Goal: Task Accomplishment & Management: Complete application form

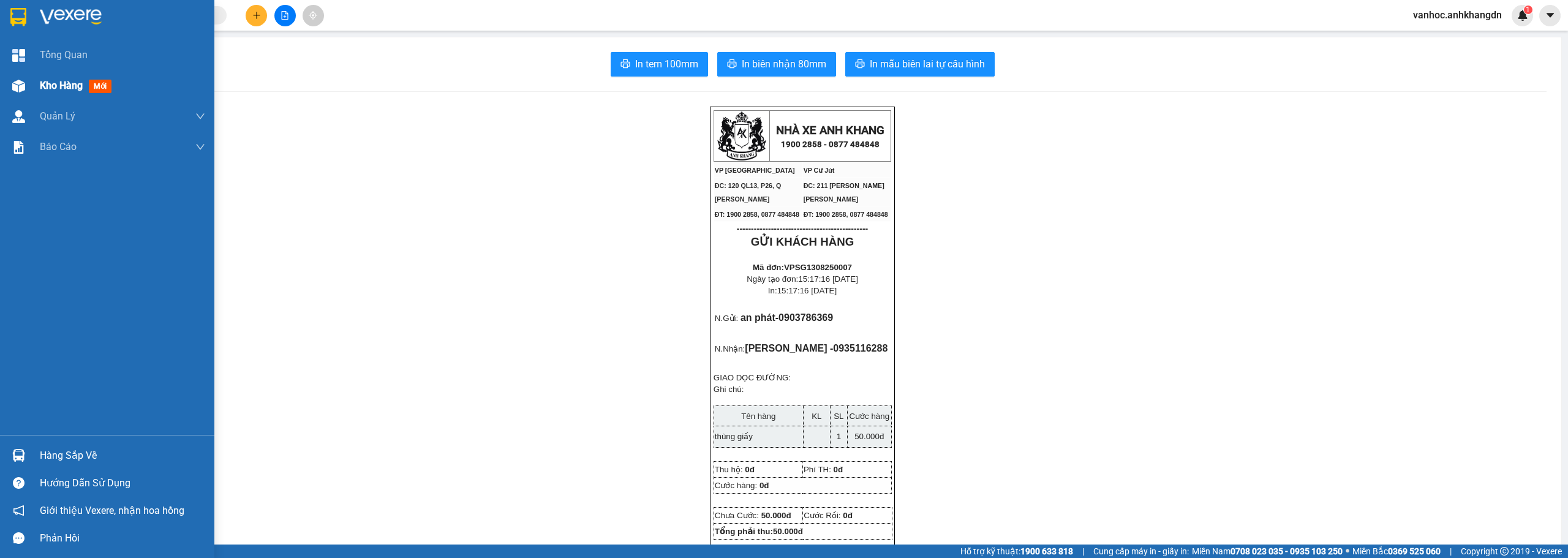
click at [41, 85] on span "Kho hàng" at bounding box center [61, 86] width 43 height 12
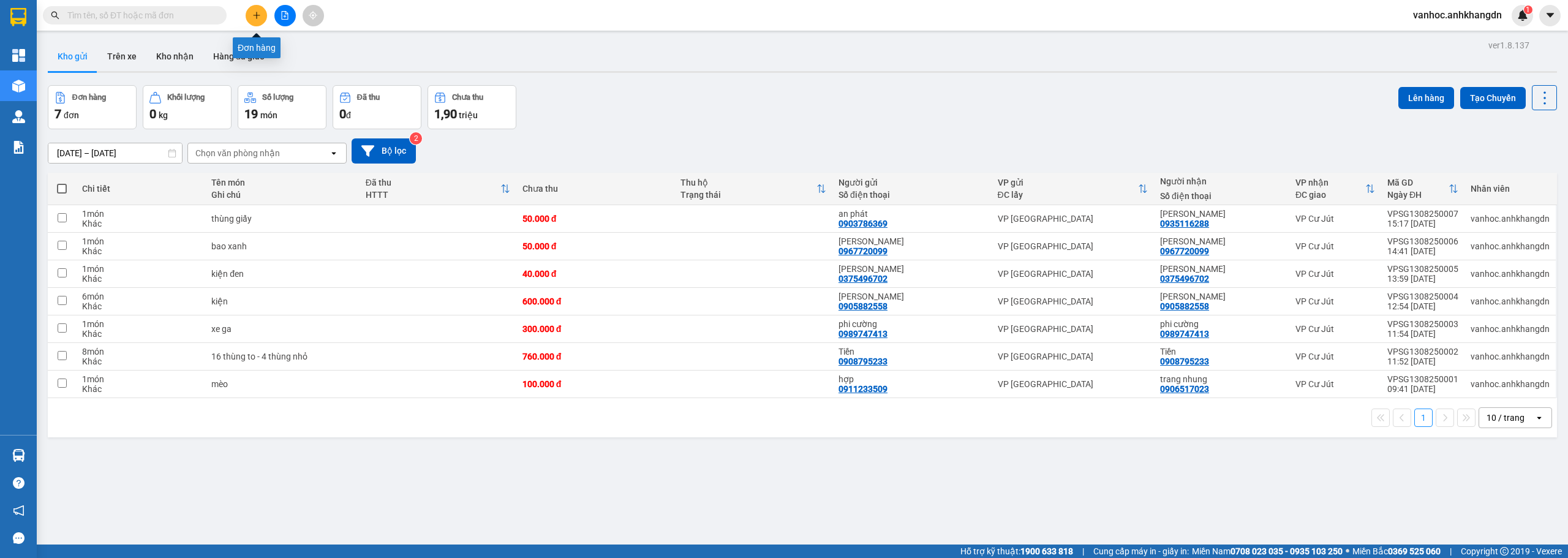
click at [257, 24] on button at bounding box center [256, 16] width 21 height 21
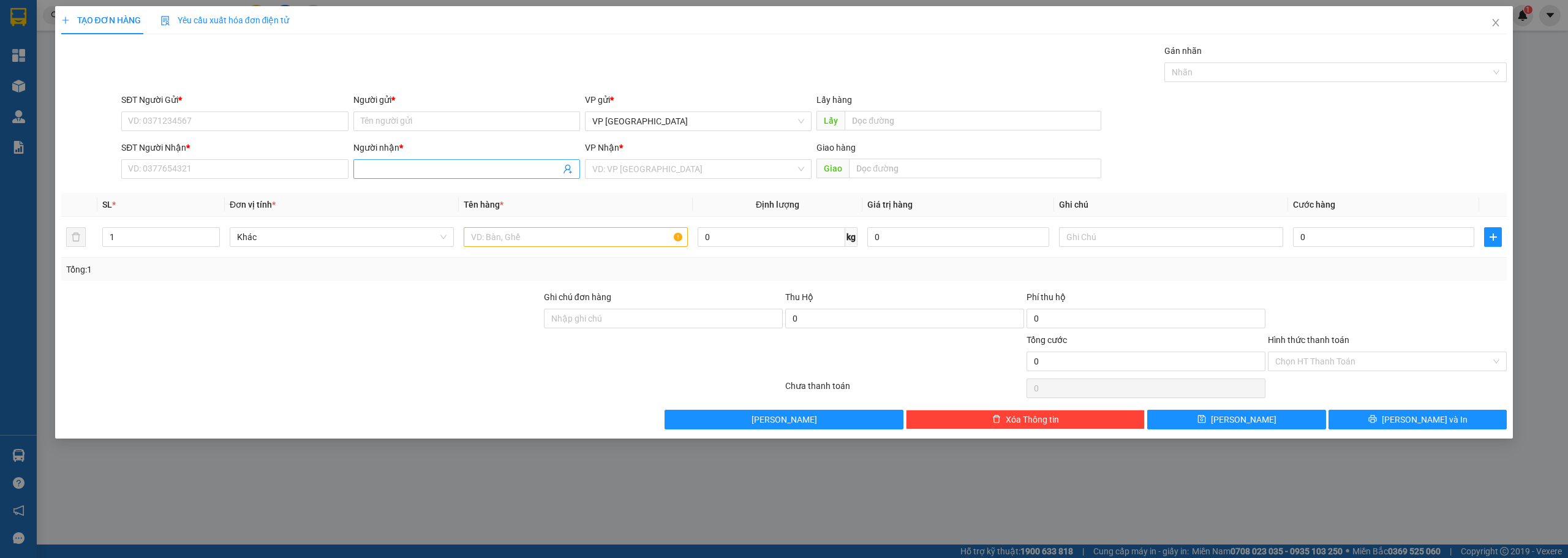
click at [396, 166] on input "Người nhận *" at bounding box center [460, 169] width 200 height 13
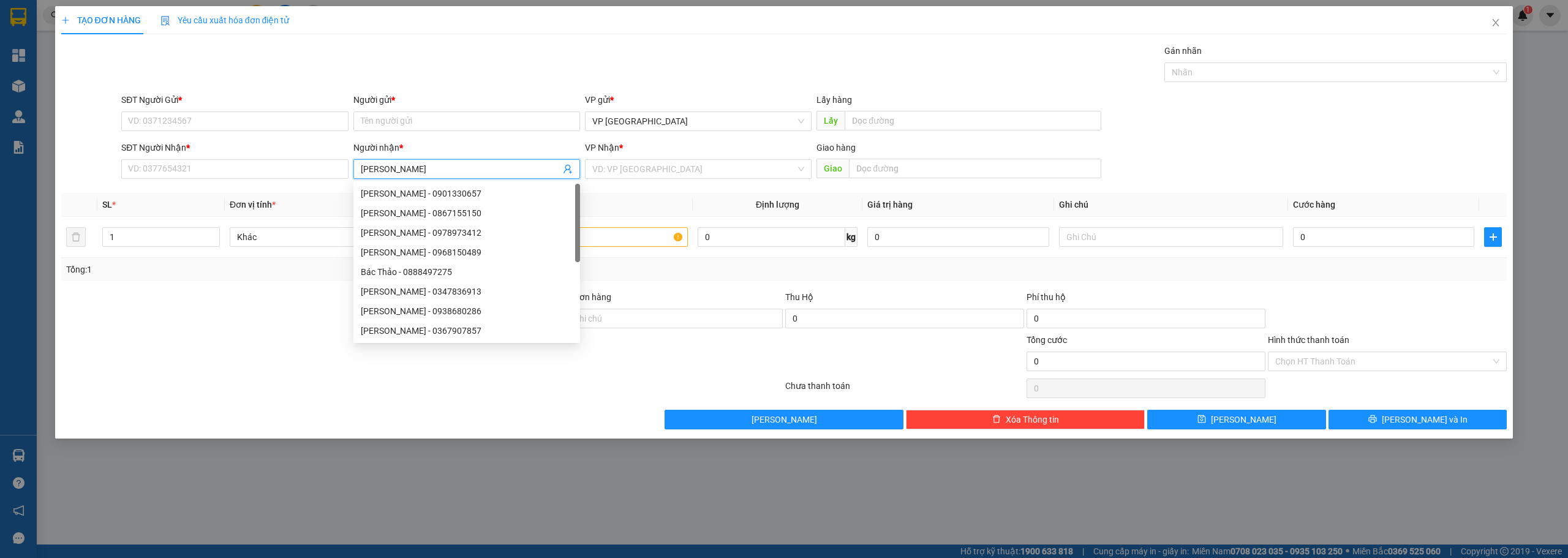
type input "thao sp"
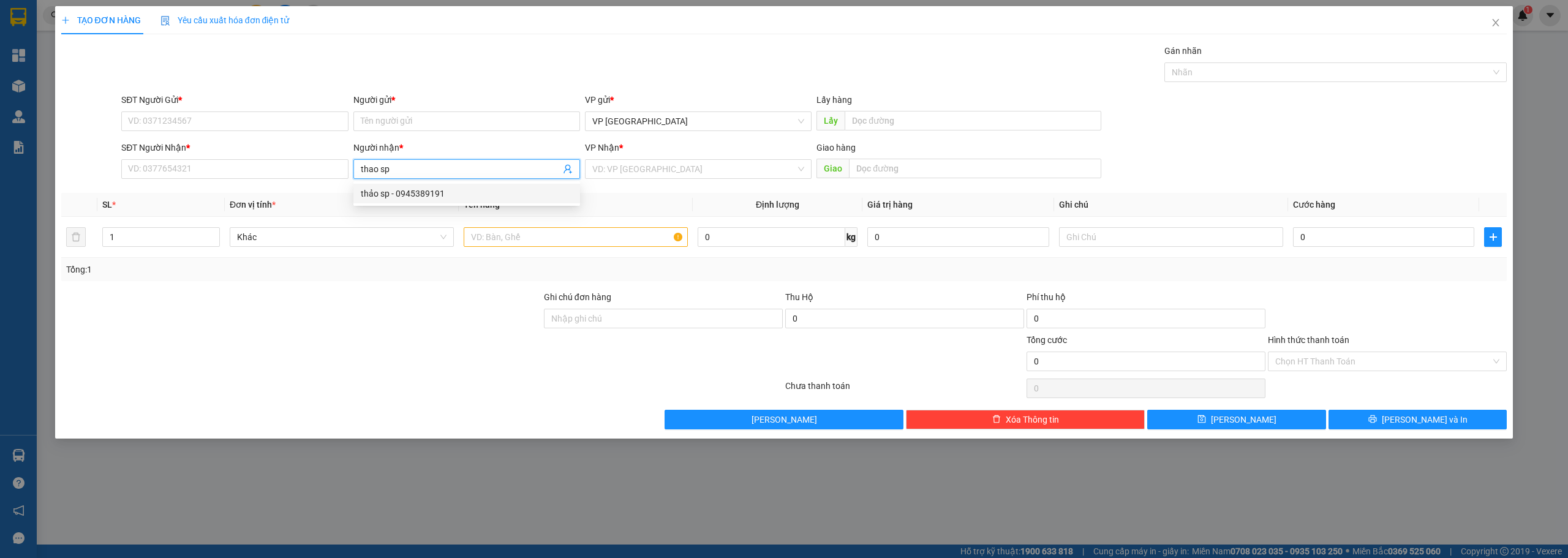
click at [420, 196] on div "thảo sp - 0945389191" at bounding box center [466, 193] width 212 height 13
type input "0945389191"
type input "thảo sp"
drag, startPoint x: 184, startPoint y: 173, endPoint x: 97, endPoint y: 181, distance: 87.4
click at [98, 181] on div "SĐT Người [PERSON_NAME] * 0945389191 0945389191 Người [PERSON_NAME] * [PERSON_N…" at bounding box center [784, 162] width 1448 height 43
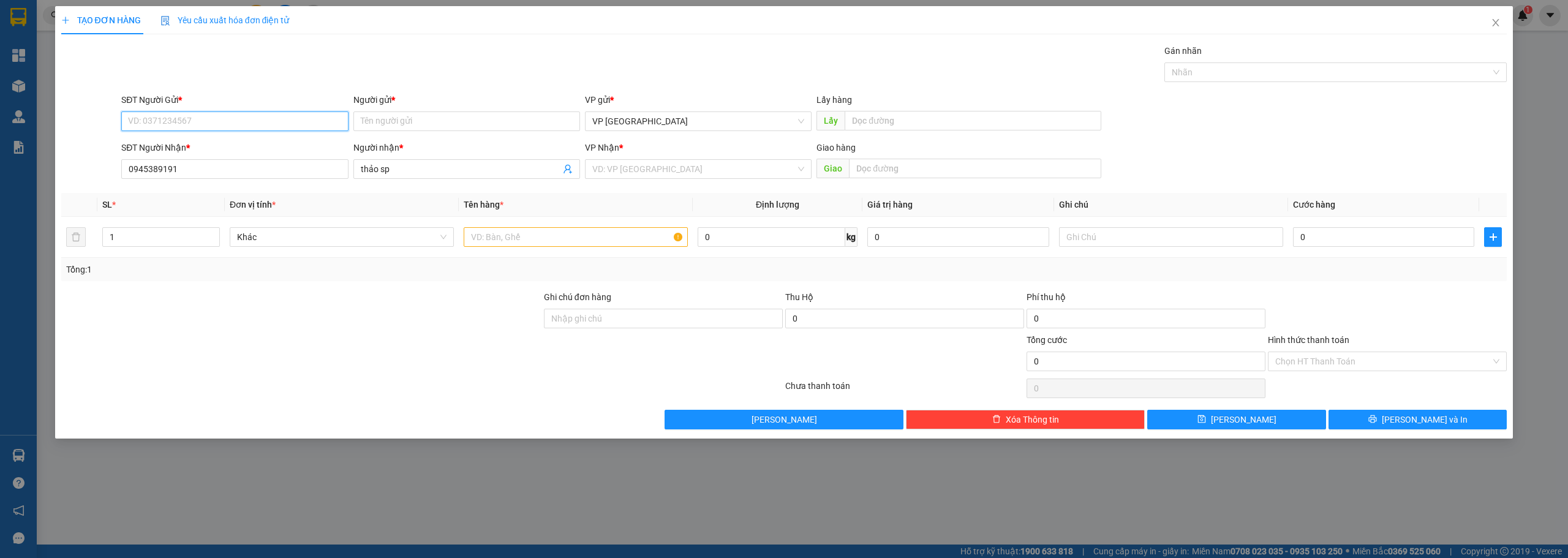
click at [308, 114] on input "SĐT Người Gửi *" at bounding box center [234, 121] width 227 height 20
paste input "0945389191"
type input "0945389191"
click at [525, 236] on input "text" at bounding box center [576, 237] width 224 height 20
paste input "ệ"
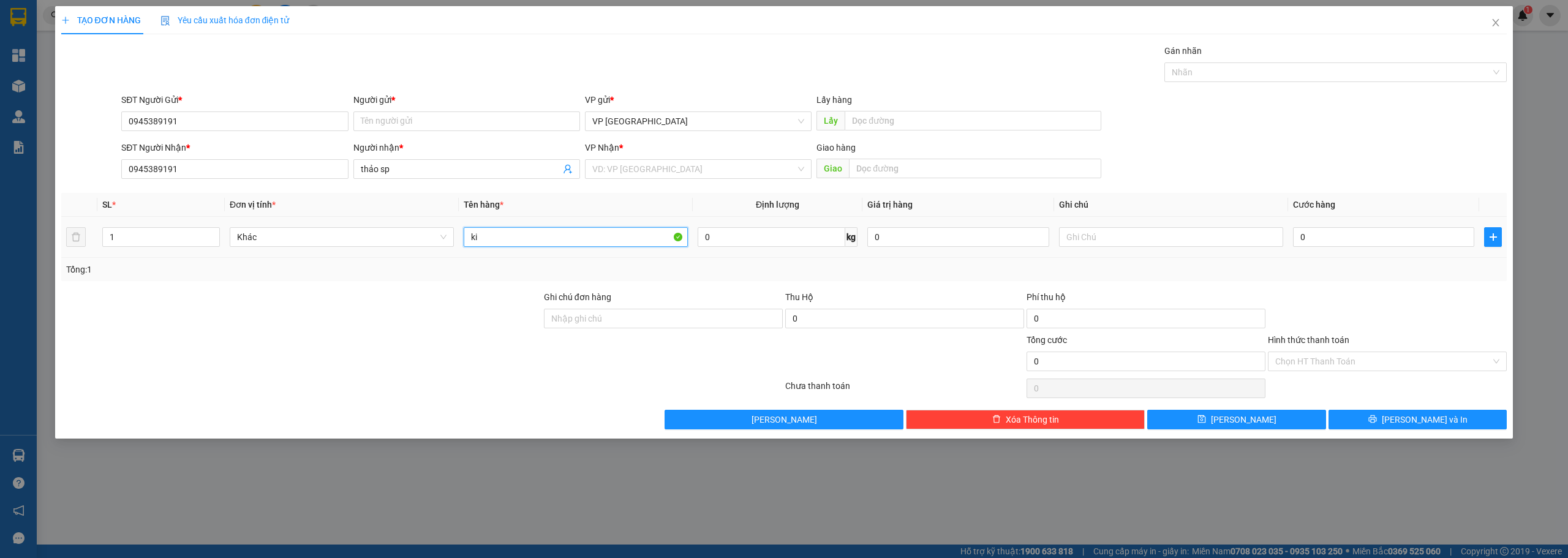
paste input "ệ"
type input "kiện"
click at [1357, 234] on input "0" at bounding box center [1384, 237] width 182 height 20
type input "40"
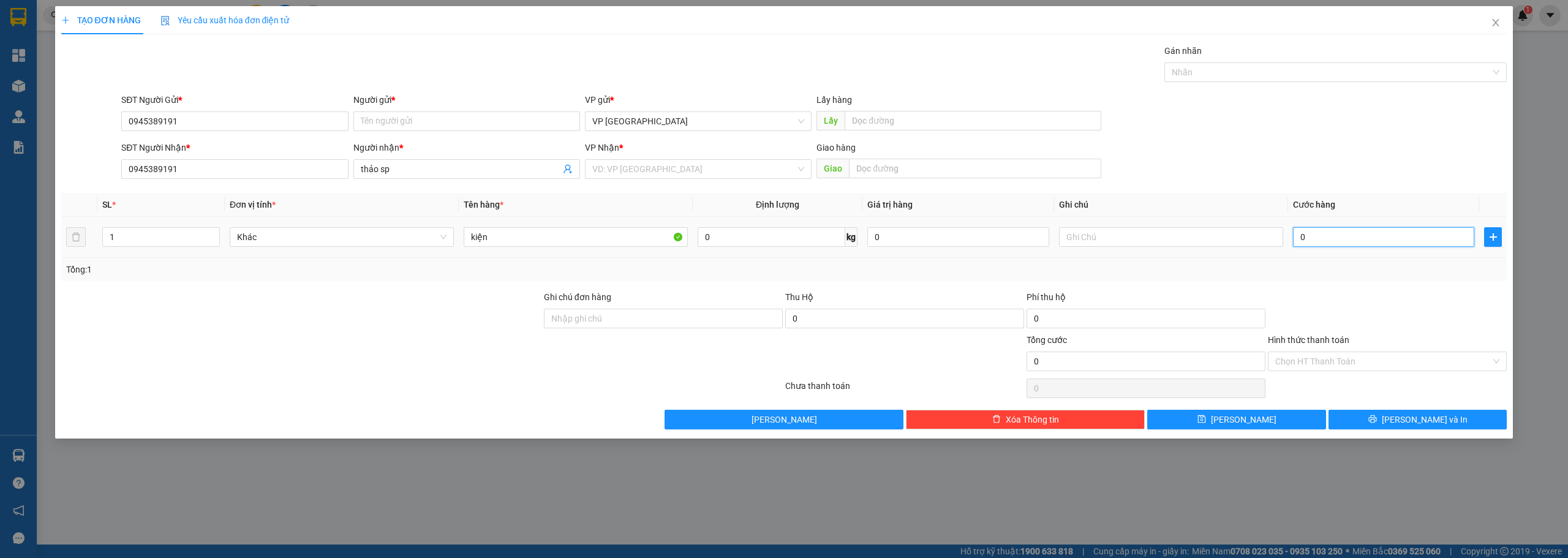
type input "40"
type input "400"
click at [1357, 234] on input "400" at bounding box center [1384, 237] width 182 height 20
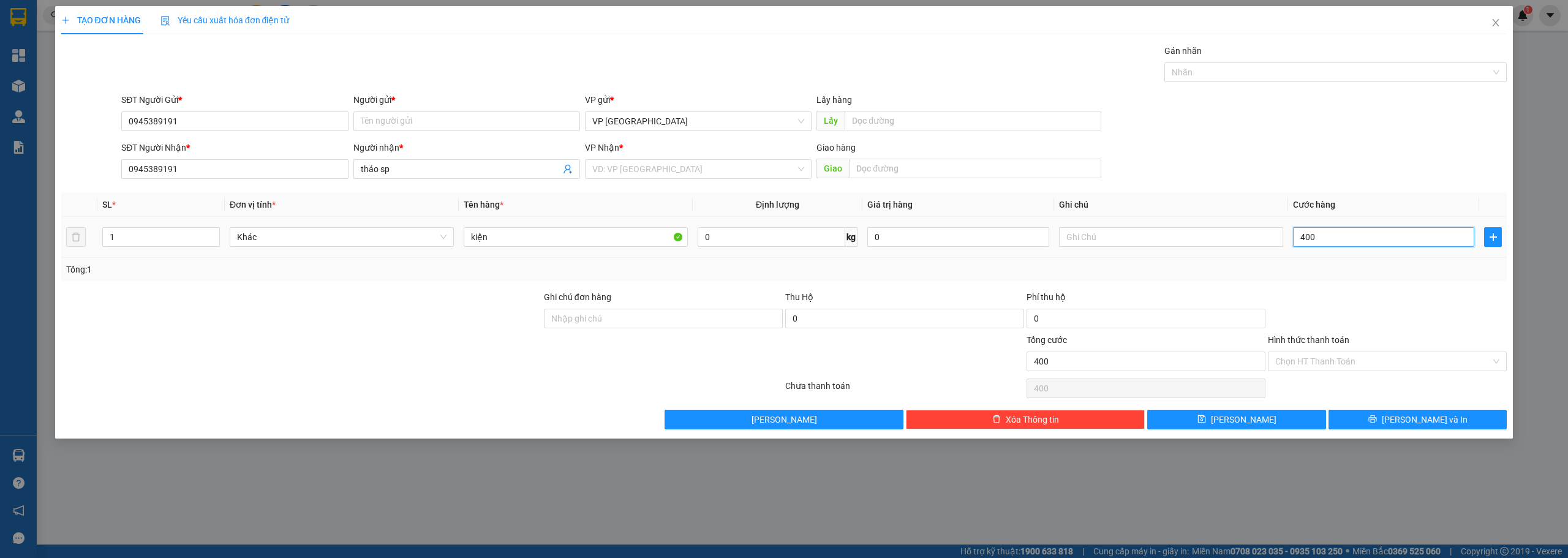
type input "4.000"
type input "40.000"
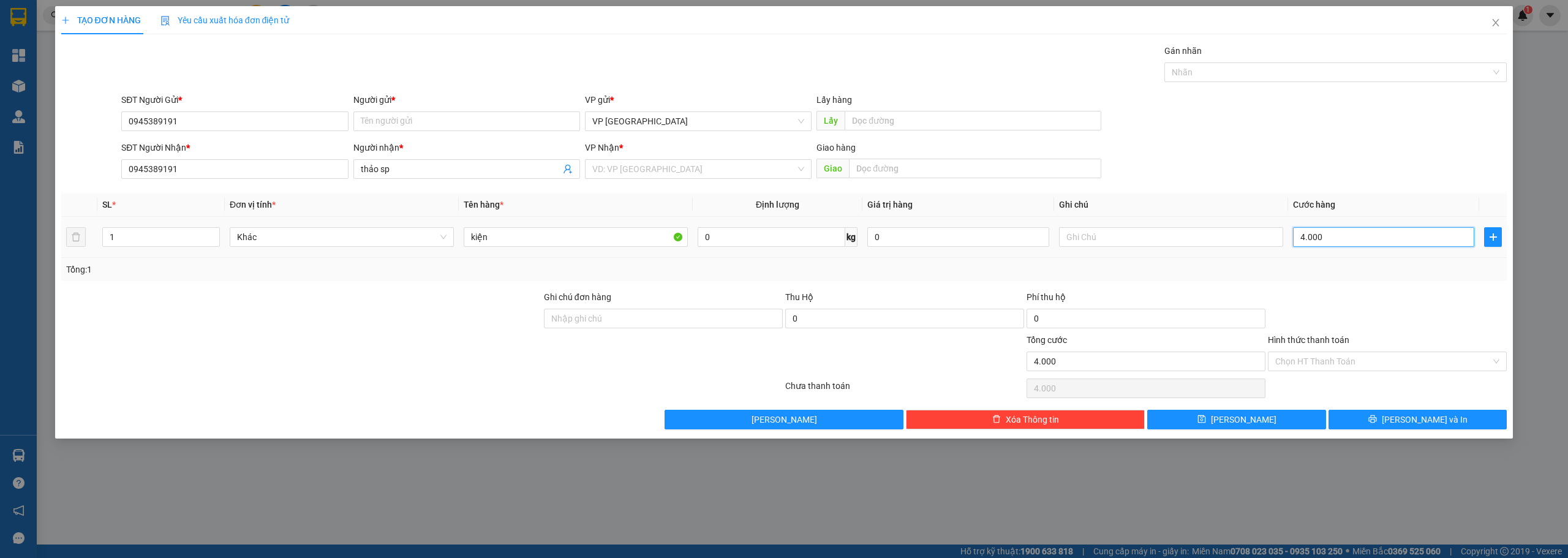
type input "40.000"
type input "400.000"
type input "40.000"
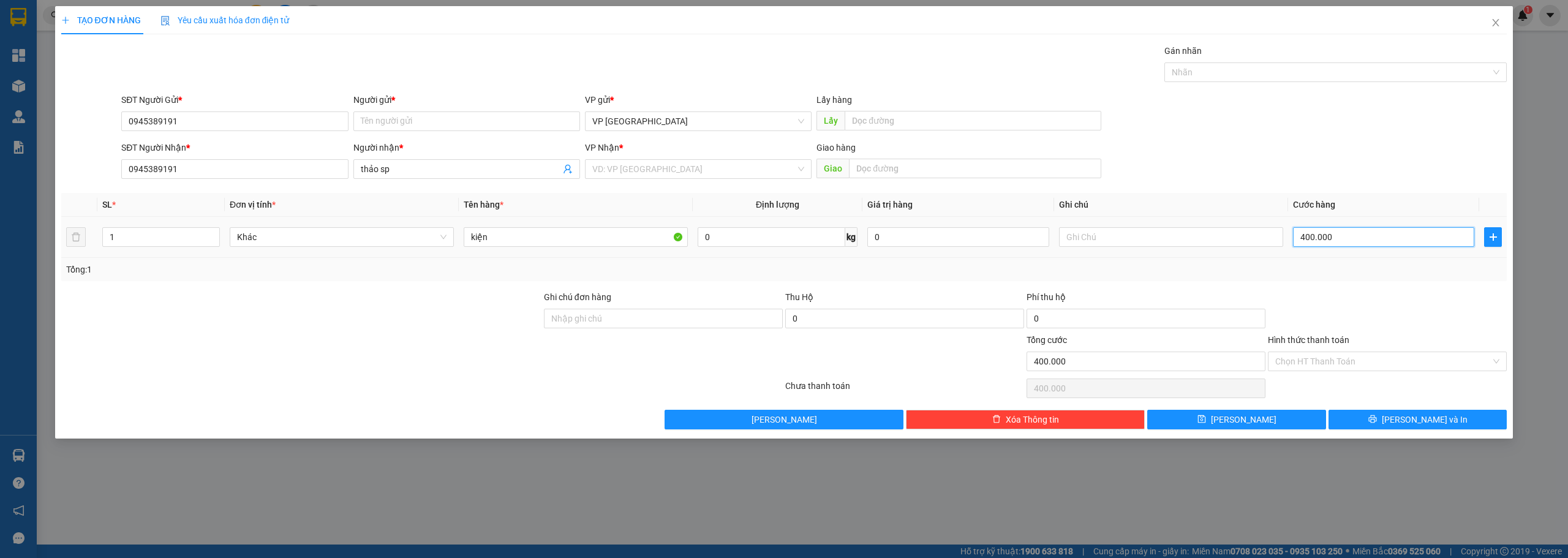
type input "40.000"
click at [1023, 483] on div "TẠO ĐƠN HÀNG Yêu cầu xuất [PERSON_NAME] điện tử Transit Pickup Surcharge Ids Tr…" at bounding box center [784, 279] width 1568 height 558
drag, startPoint x: 184, startPoint y: 120, endPoint x: 186, endPoint y: 129, distance: 9.2
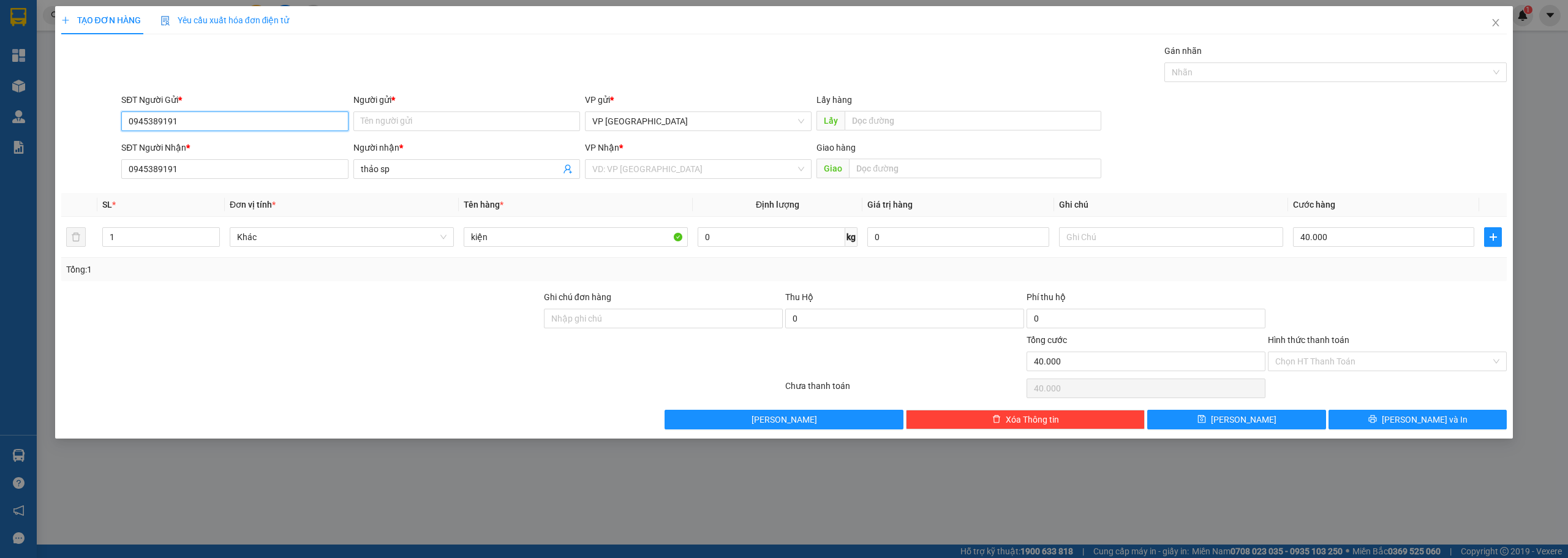
click at [184, 120] on input "0945389191" at bounding box center [234, 121] width 227 height 20
click at [186, 139] on div "0945389191 - [PERSON_NAME]" at bounding box center [234, 145] width 212 height 13
type input "thảo sp"
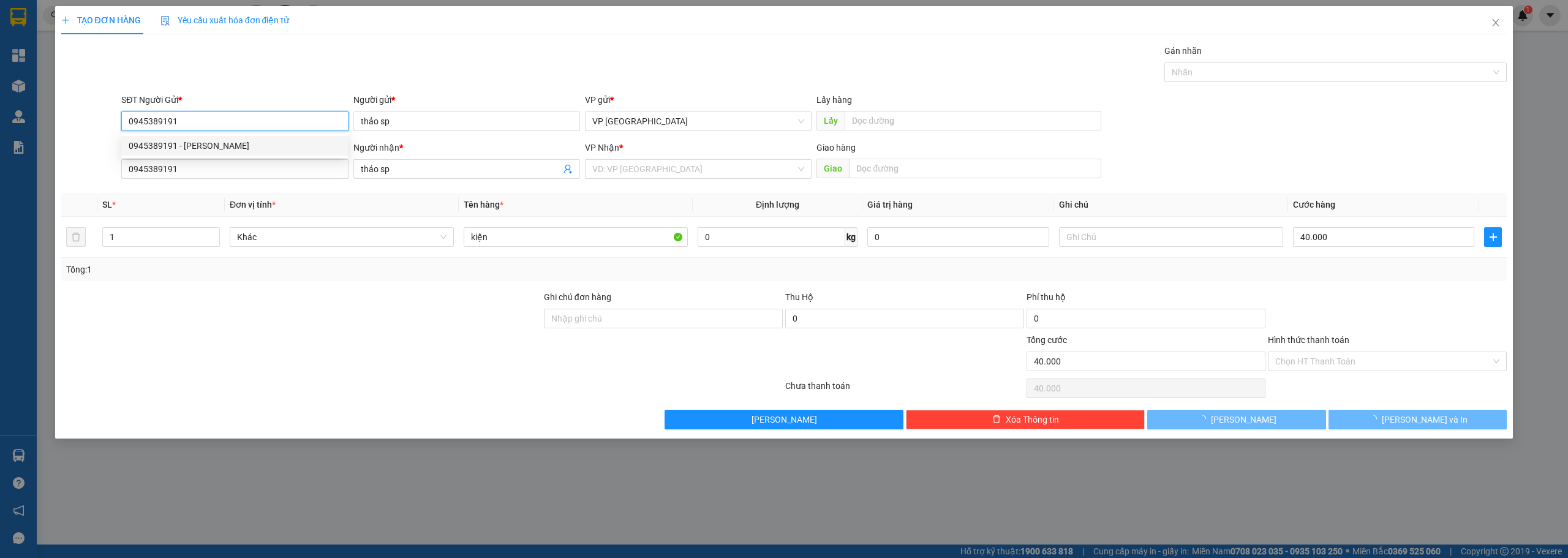
type input "200.000"
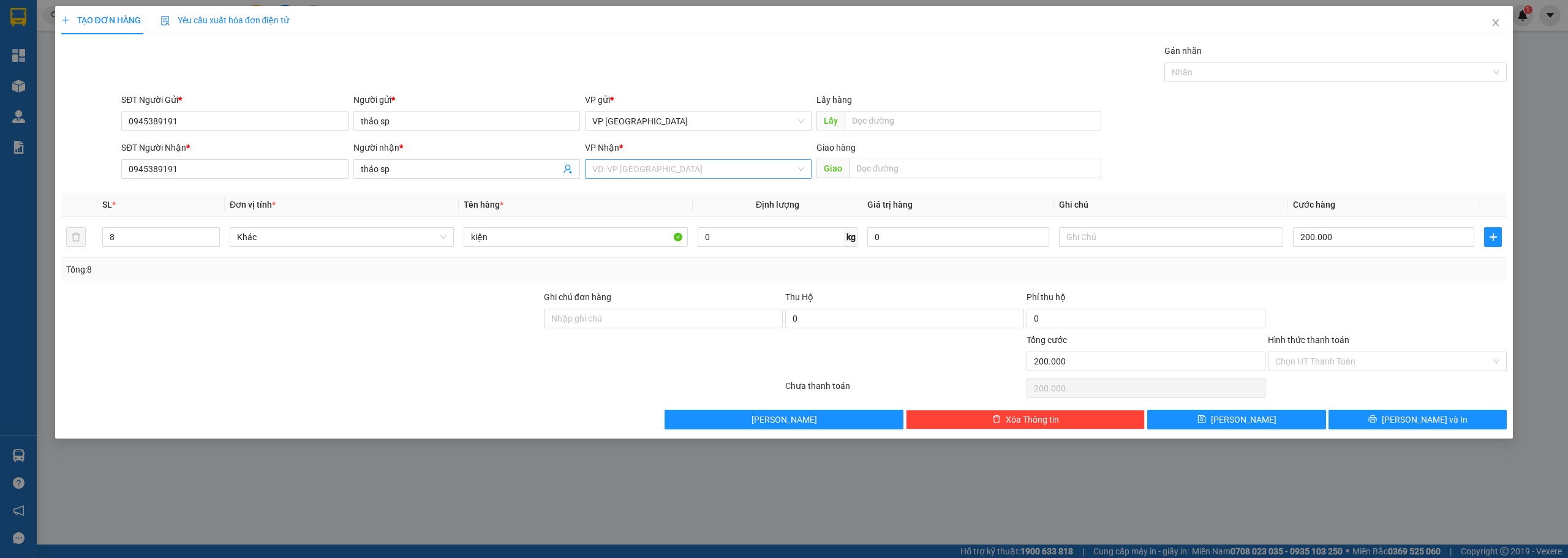
click at [697, 167] on input "search" at bounding box center [694, 169] width 204 height 18
click at [612, 236] on div "VP Cư Jút" at bounding box center [698, 232] width 212 height 13
click at [1390, 416] on button "[PERSON_NAME] và In" at bounding box center [1417, 419] width 179 height 20
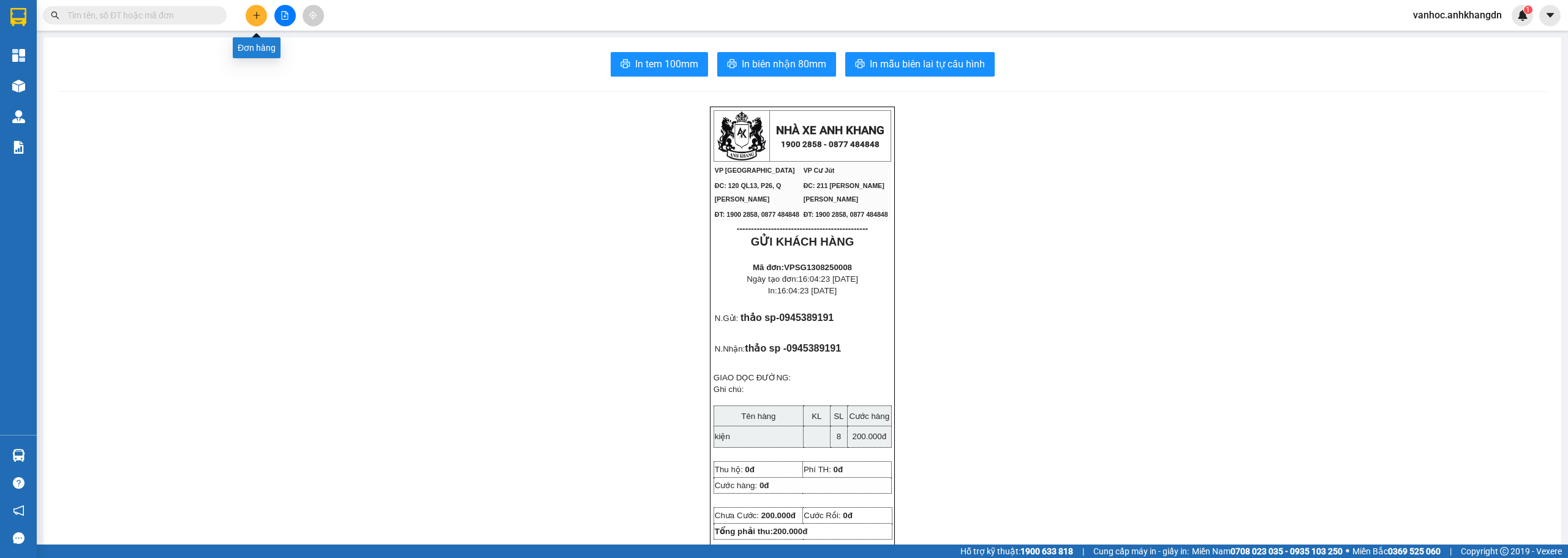
click at [254, 24] on button at bounding box center [256, 16] width 21 height 21
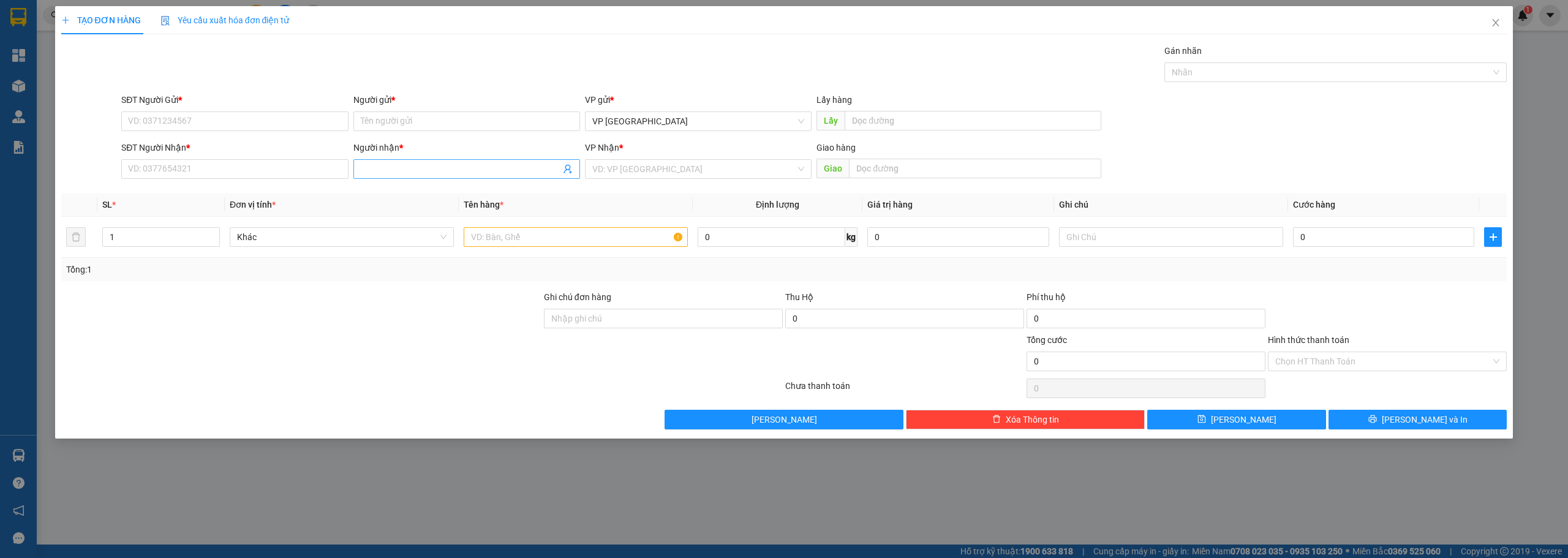
click at [401, 175] on input "Người nhận *" at bounding box center [460, 169] width 200 height 13
type input "honda"
click at [443, 193] on div "honda phúc - 0905082077" at bounding box center [466, 193] width 212 height 13
type input "0905082077"
drag, startPoint x: 412, startPoint y: 173, endPoint x: 211, endPoint y: 167, distance: 201.1
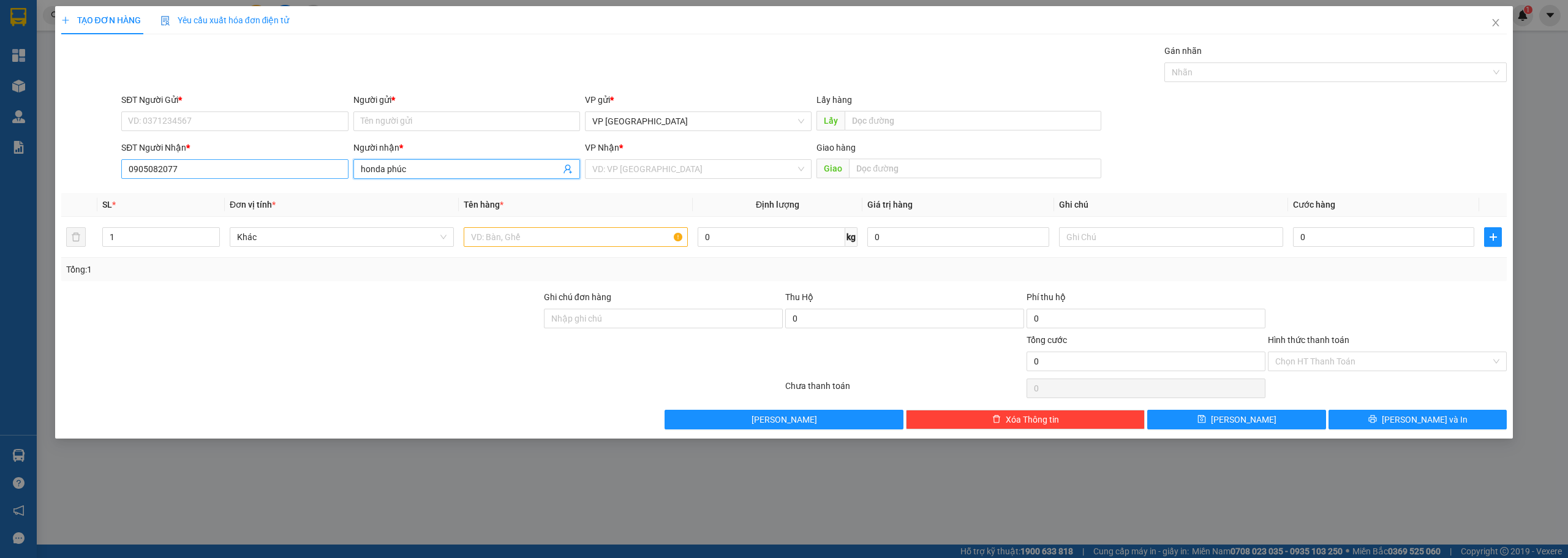
click at [211, 167] on div "SĐT Người [PERSON_NAME] * 0905082077 Người [PERSON_NAME] * honda [PERSON_NAME] …" at bounding box center [814, 162] width 1390 height 43
type input "honda phúc"
click at [427, 114] on input "Người gửi *" at bounding box center [466, 121] width 227 height 20
paste input "honda phúc"
click at [419, 127] on input "honda phúc" at bounding box center [466, 121] width 227 height 20
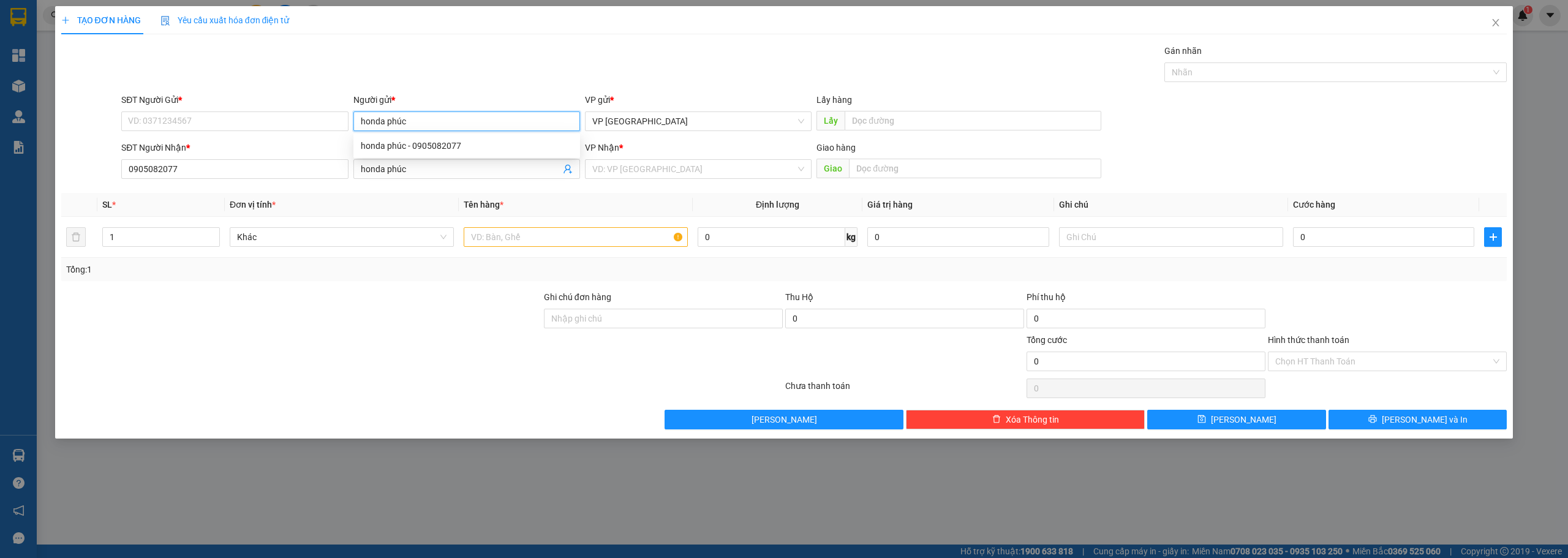
type input "honda phúc"
click at [438, 155] on div "honda phúc - 0905082077" at bounding box center [466, 145] width 227 height 20
type input "0905082077"
type input "honda phúc"
click at [186, 232] on input "1" at bounding box center [161, 237] width 117 height 18
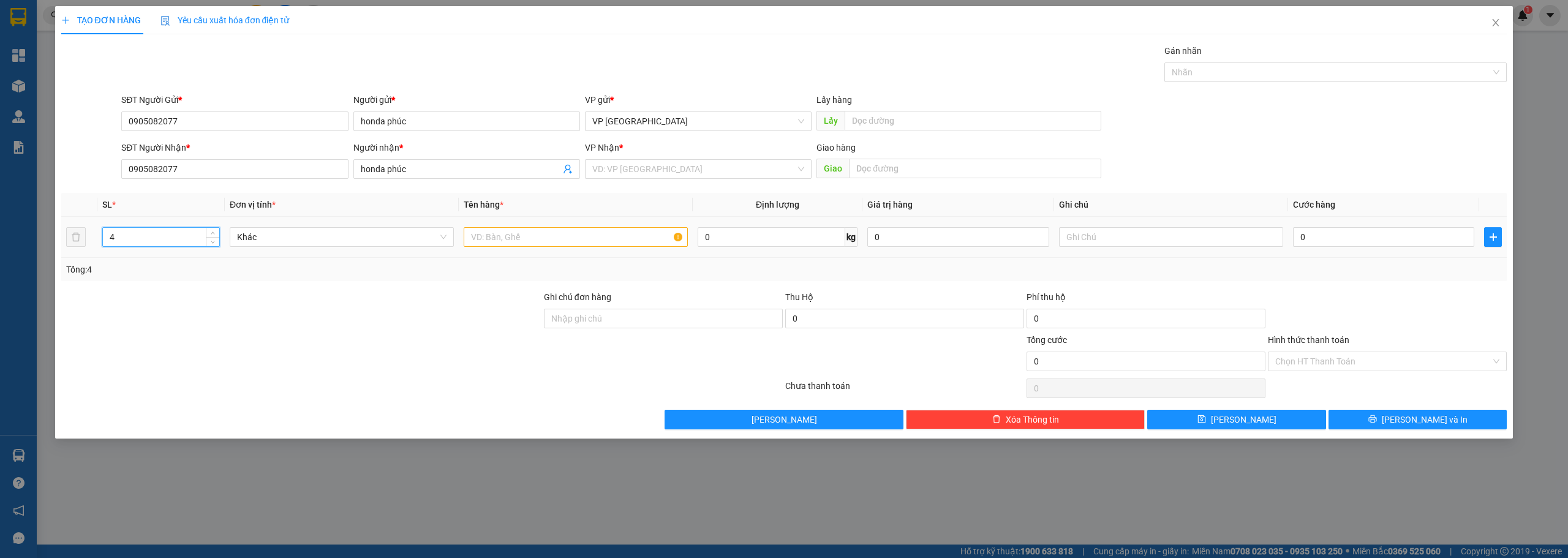
type input "4"
click at [518, 234] on input "text" at bounding box center [576, 237] width 224 height 20
paste input "ệ"
type input "kiện"
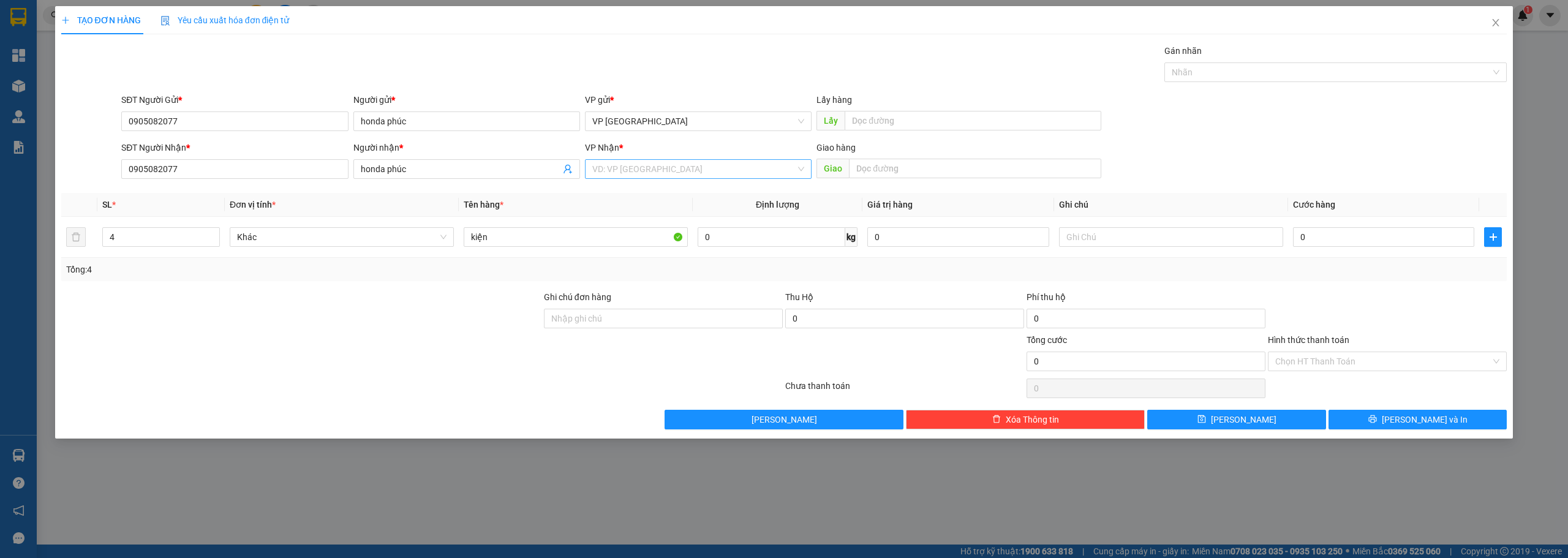
click at [787, 164] on input "search" at bounding box center [694, 169] width 204 height 18
click at [632, 228] on div "VP Cư Jút" at bounding box center [698, 232] width 212 height 13
click at [1332, 228] on input "0" at bounding box center [1384, 237] width 182 height 20
type input "1"
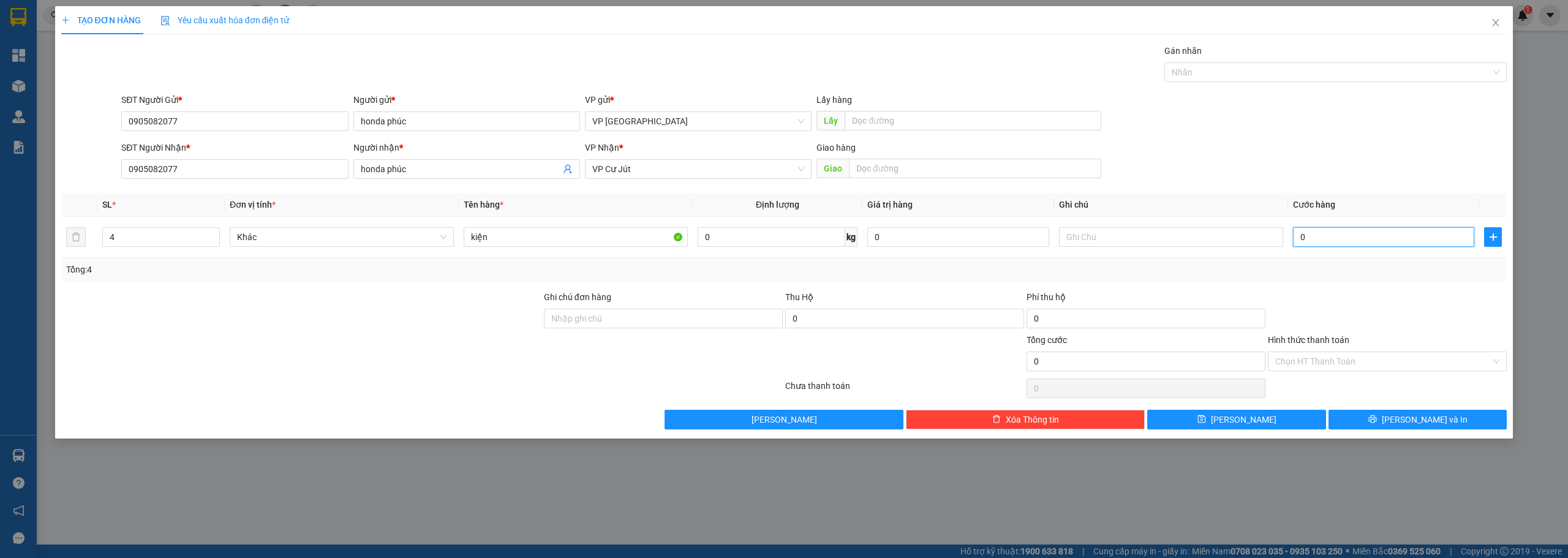
type input "1"
type input "1.000"
click at [1375, 419] on button "[PERSON_NAME] và In" at bounding box center [1417, 419] width 179 height 20
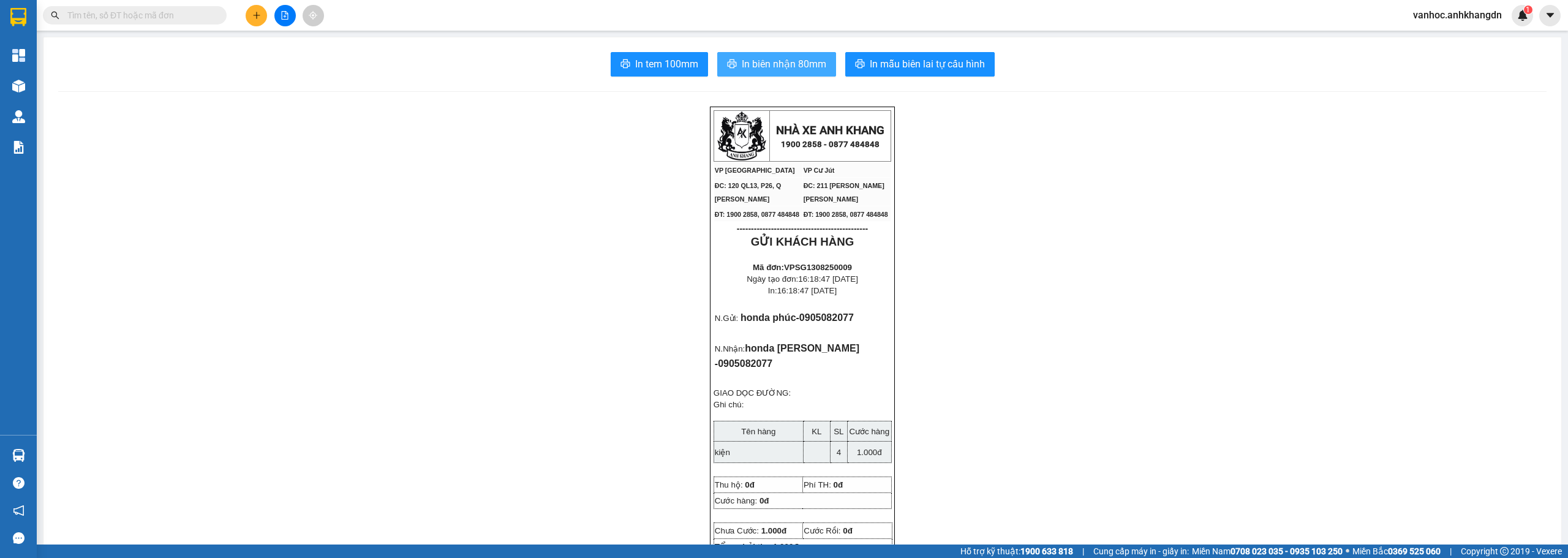
click at [750, 66] on span "In biên nhận 80mm" at bounding box center [784, 63] width 85 height 16
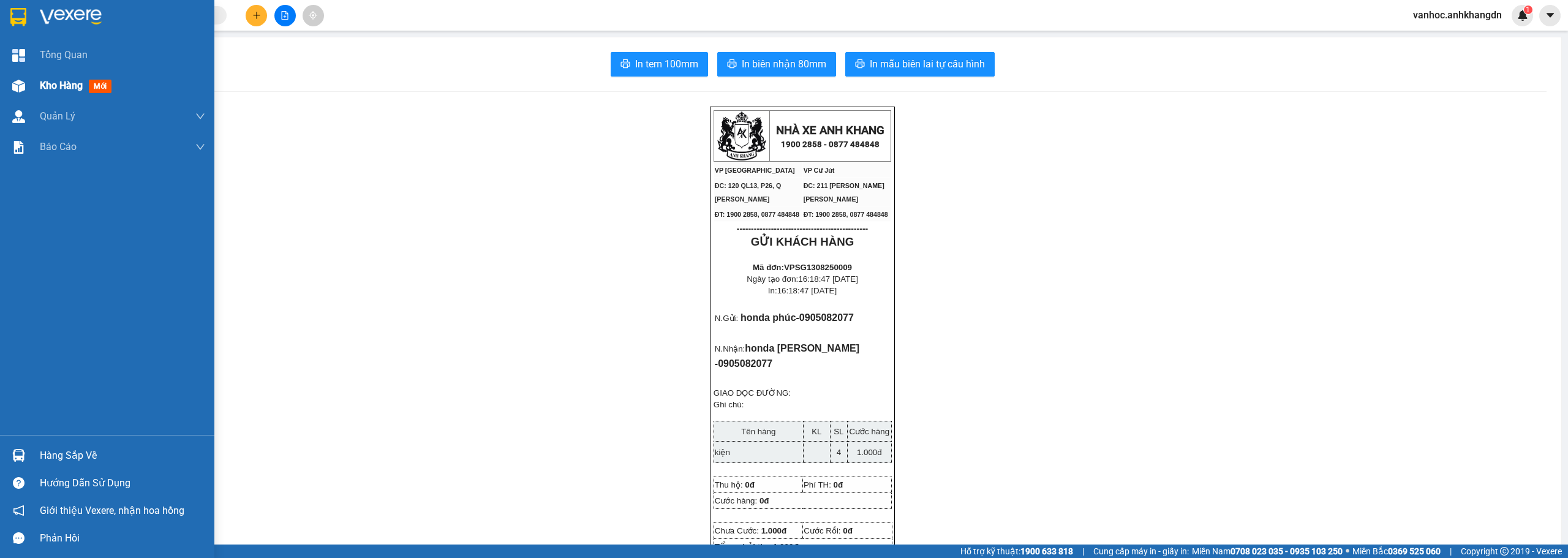
click at [49, 80] on span "Kho hàng" at bounding box center [61, 86] width 43 height 12
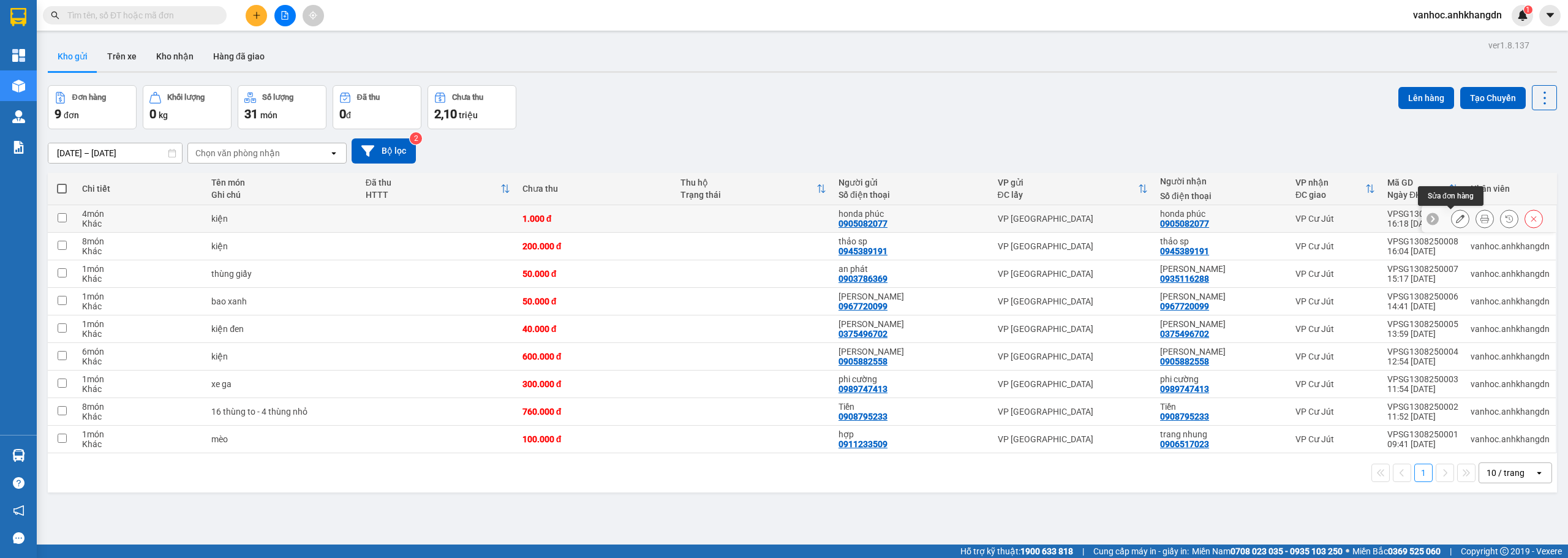
click at [1456, 218] on icon at bounding box center [1460, 219] width 9 height 9
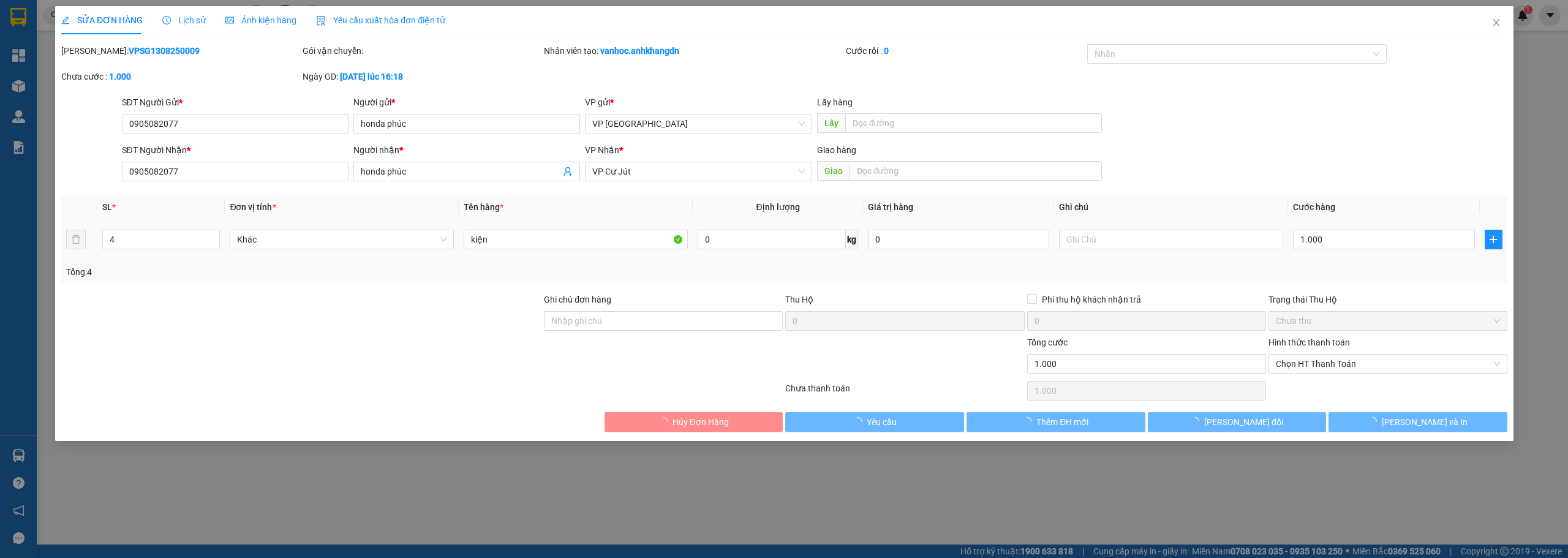
type input "0905082077"
type input "honda phúc"
type input "0905082077"
type input "honda phúc"
type input "1.000"
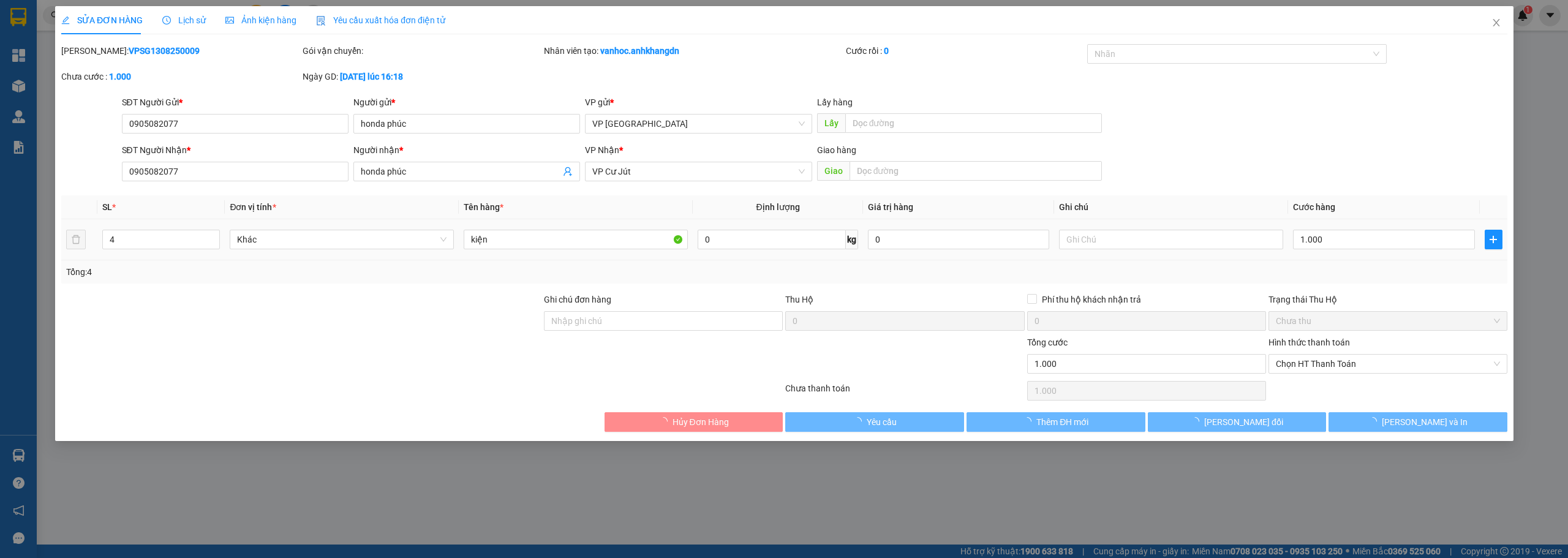
type input "1.000"
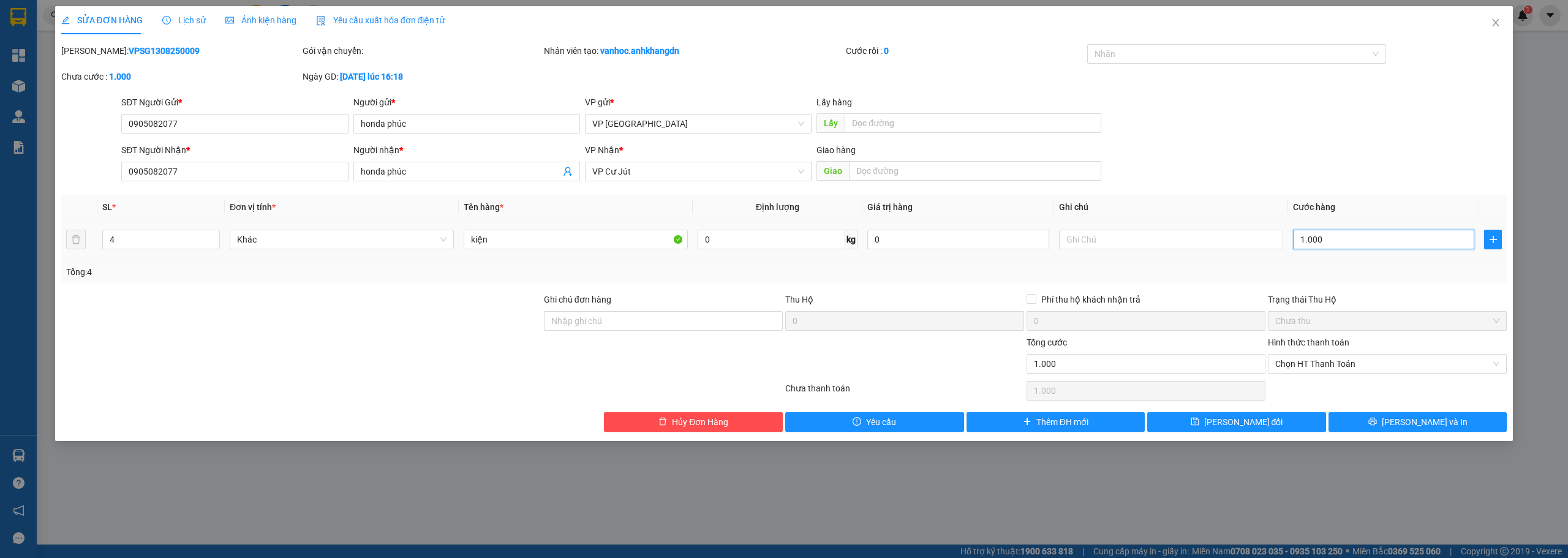
click at [1326, 243] on input "1.000" at bounding box center [1384, 239] width 182 height 20
type input "2"
type input "25"
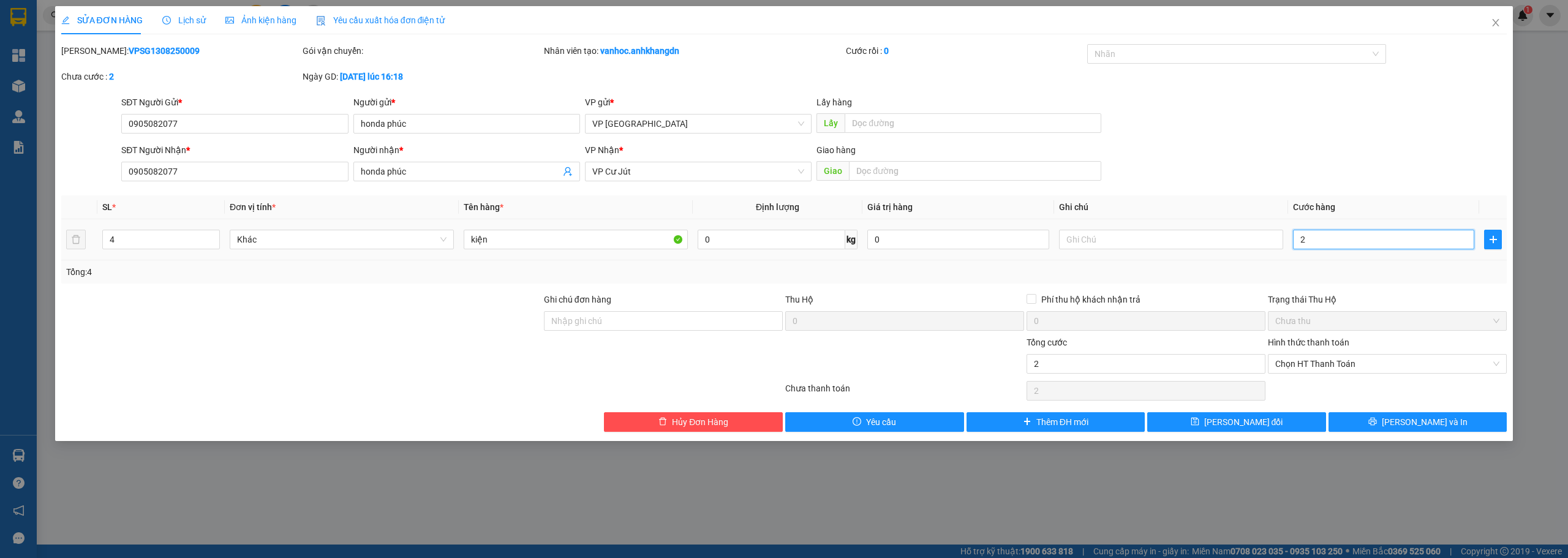
type input "25"
type input "250"
type input "2.500"
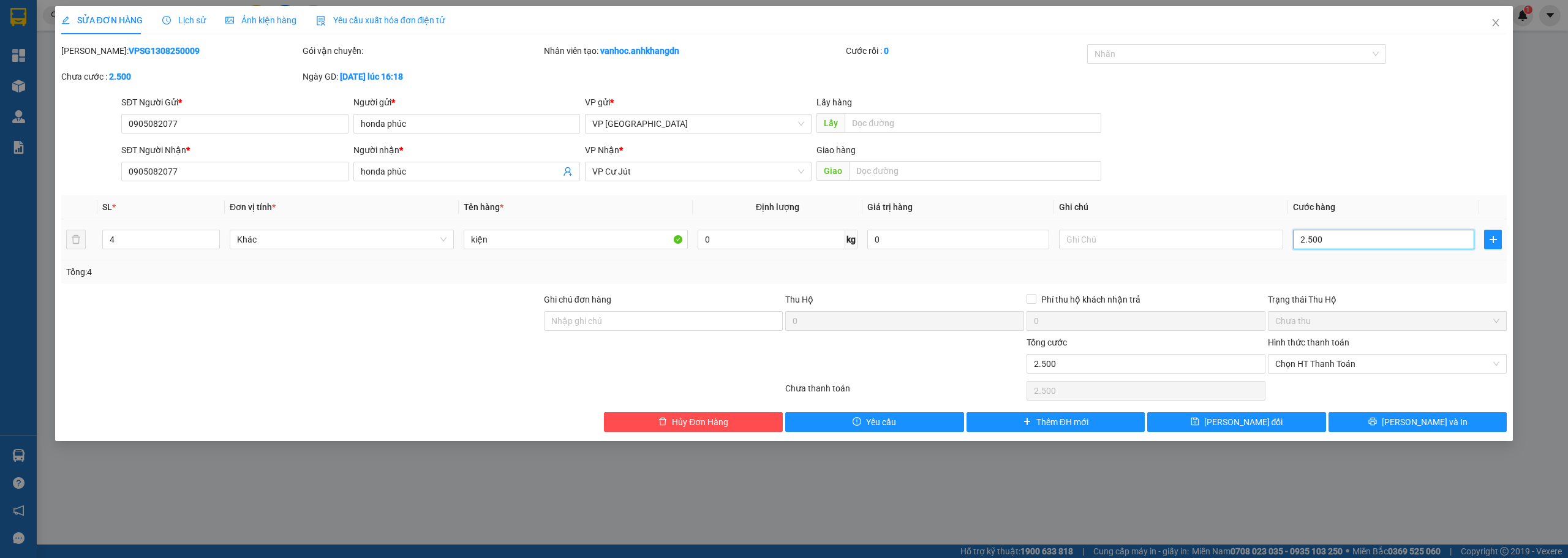
type input "25.000"
type input "250.000"
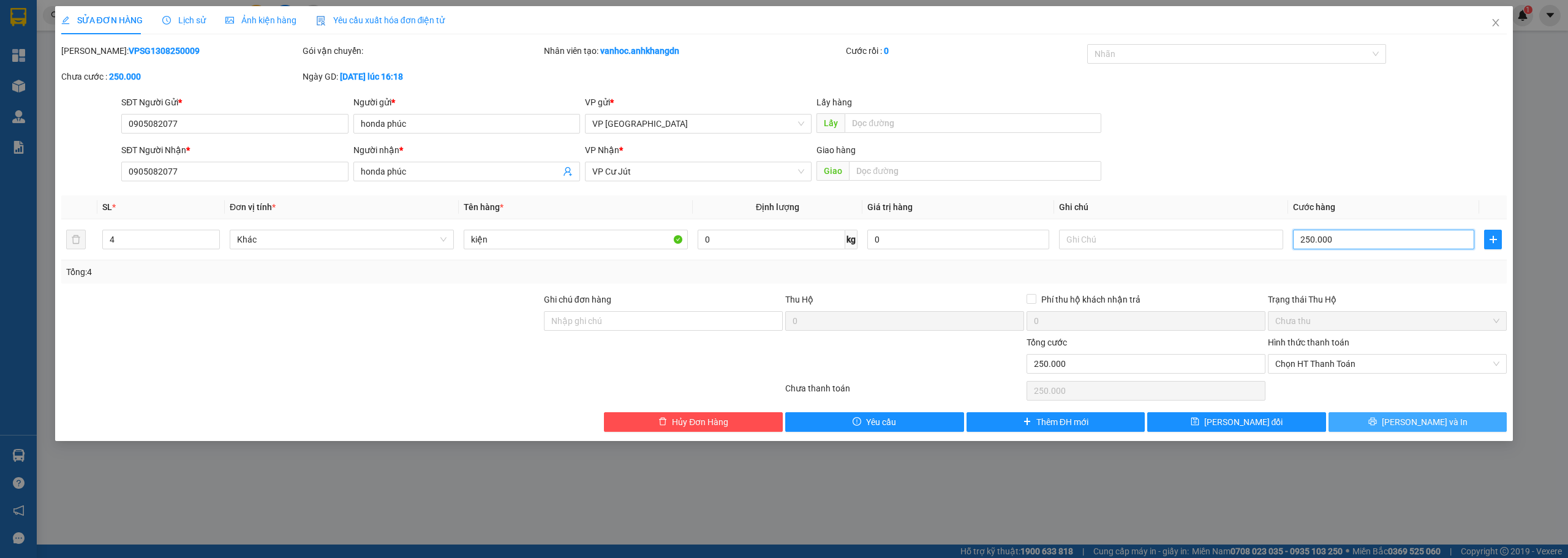
type input "250.000"
click at [1374, 421] on button "[PERSON_NAME] và In" at bounding box center [1417, 422] width 179 height 20
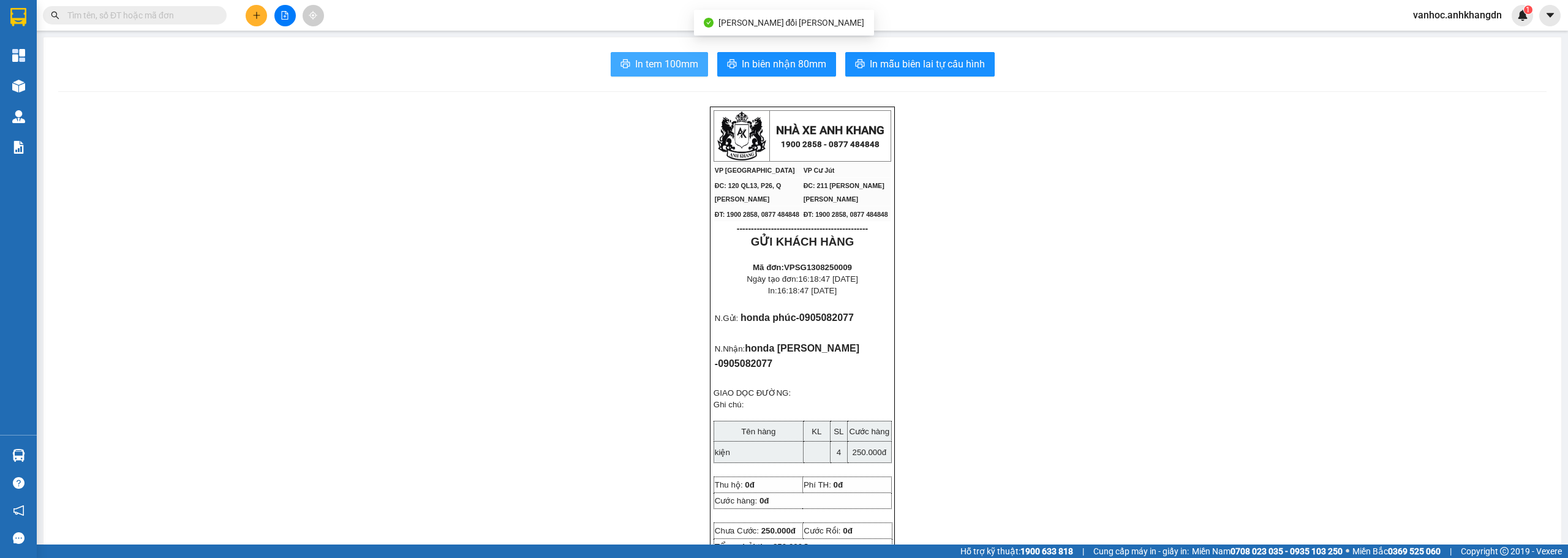
click at [657, 68] on span "In tem 100mm" at bounding box center [666, 63] width 63 height 16
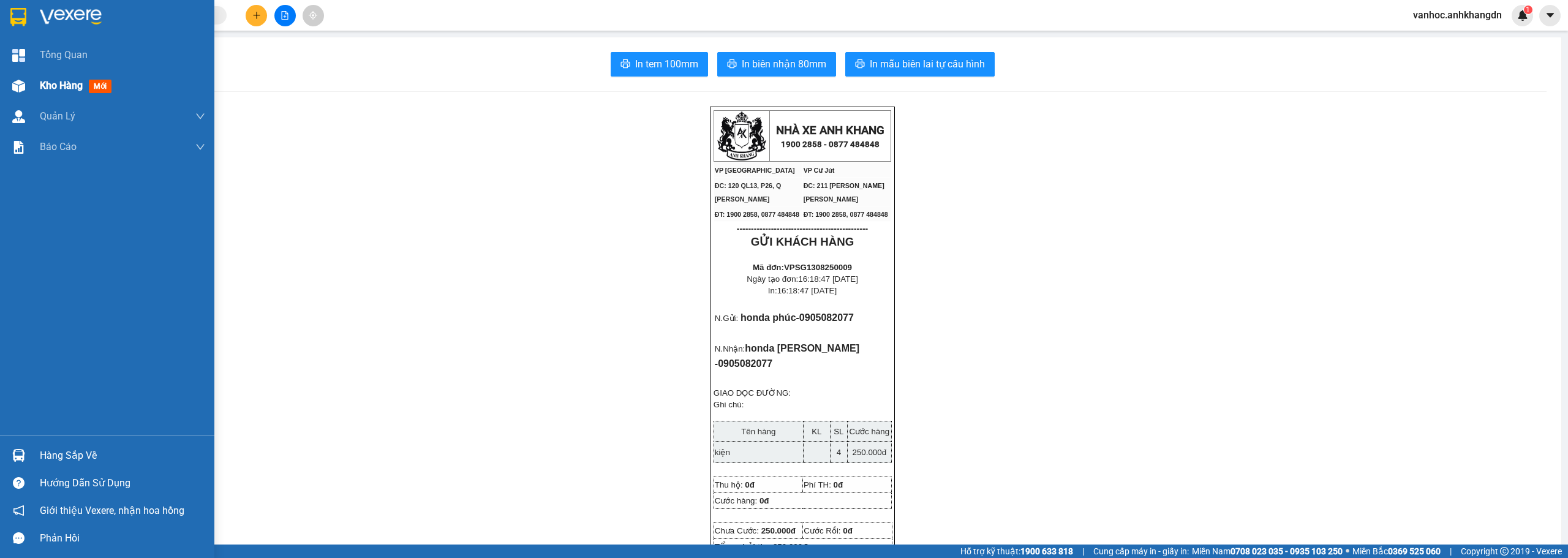
click at [57, 85] on span "Kho hàng" at bounding box center [61, 86] width 43 height 12
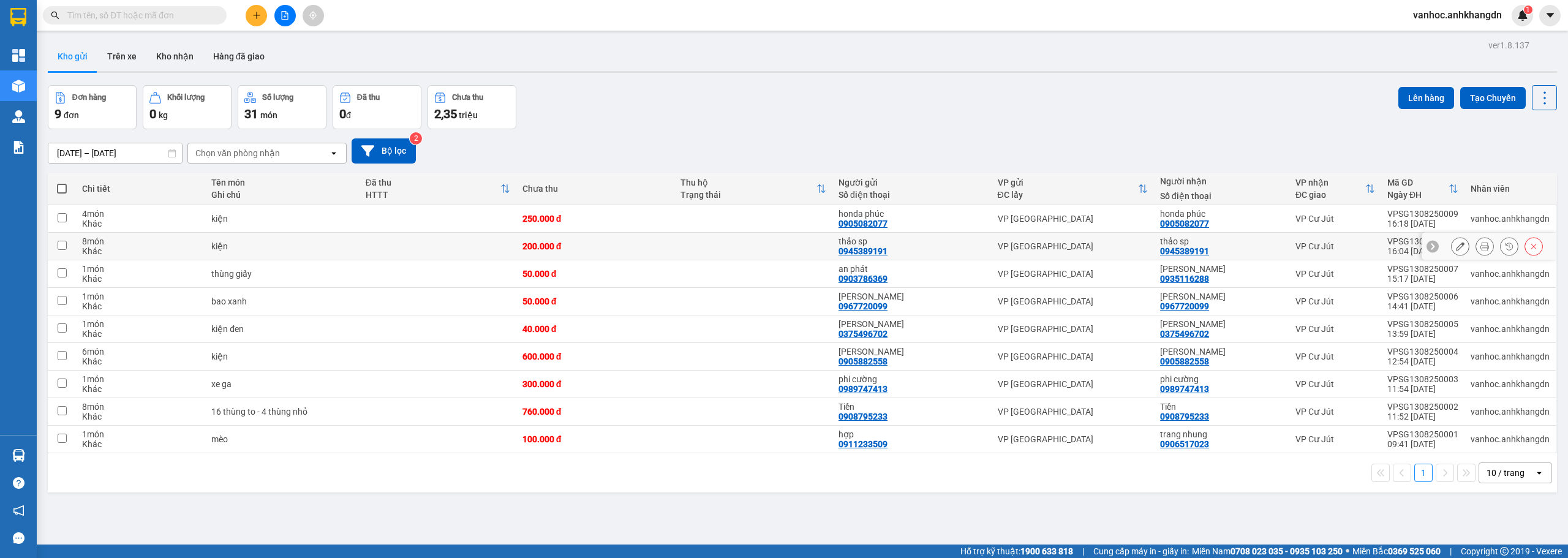
click at [1451, 247] on button at bounding box center [1460, 247] width 17 height 21
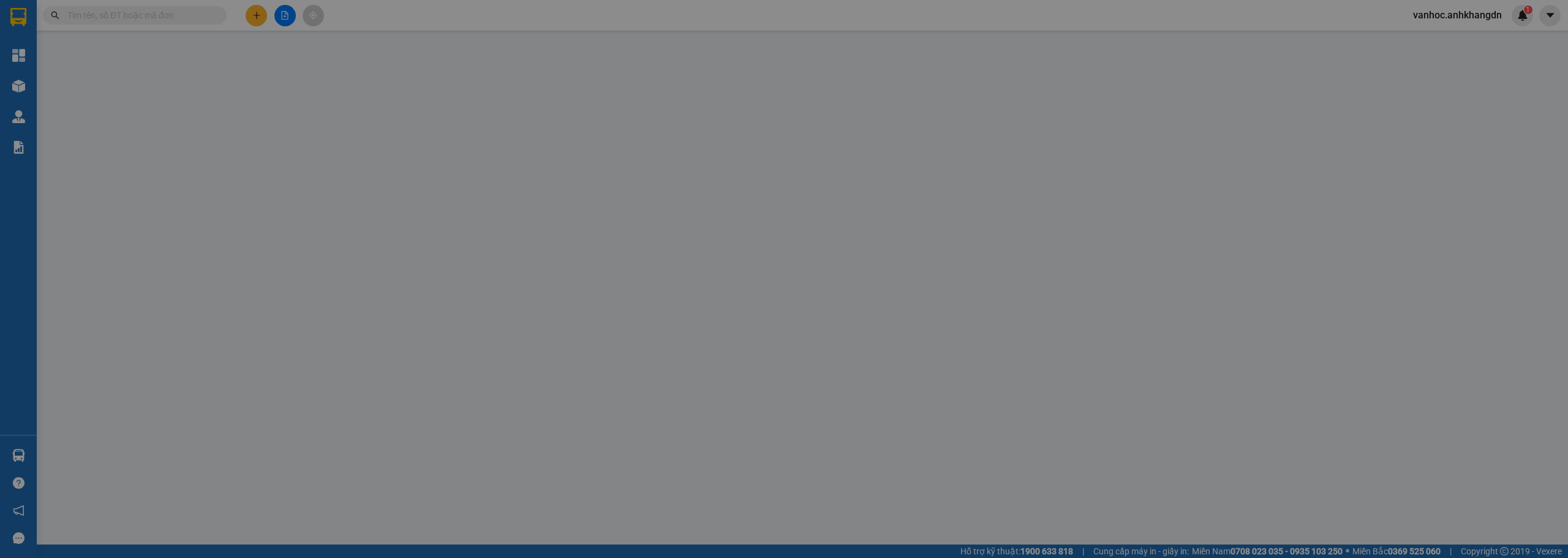
type input "0945389191"
type input "thảo sp"
type input "0945389191"
type input "thảo sp"
type input "200.000"
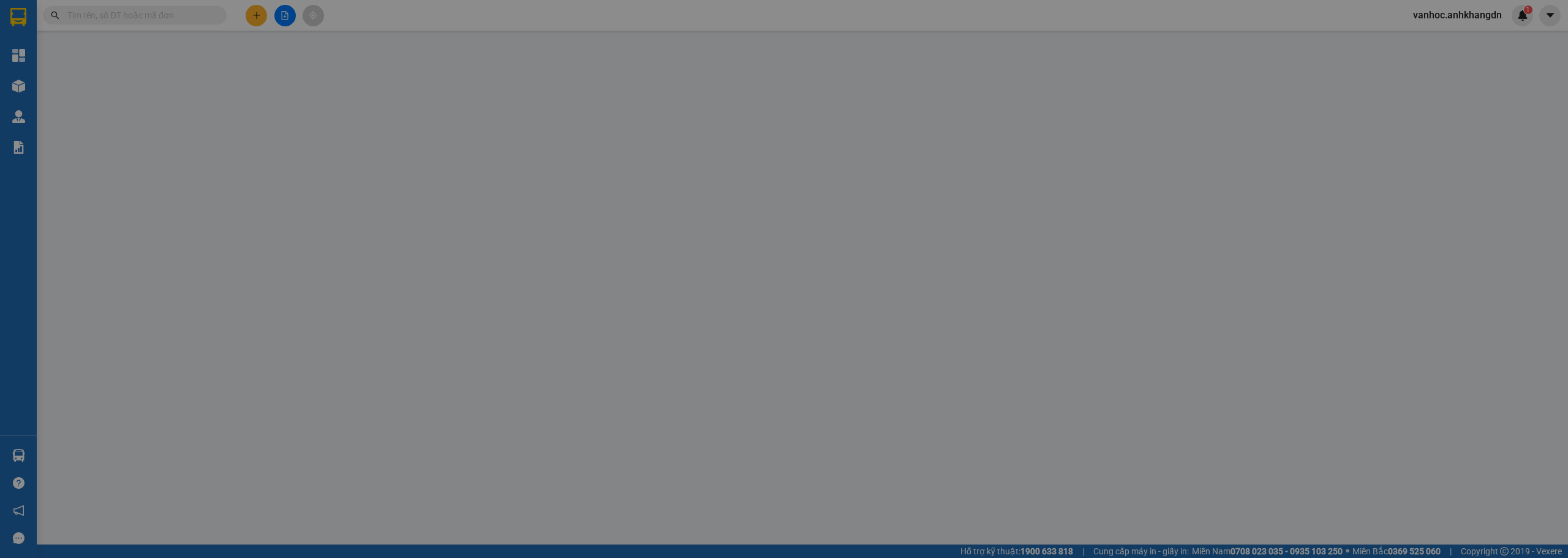
type input "200.000"
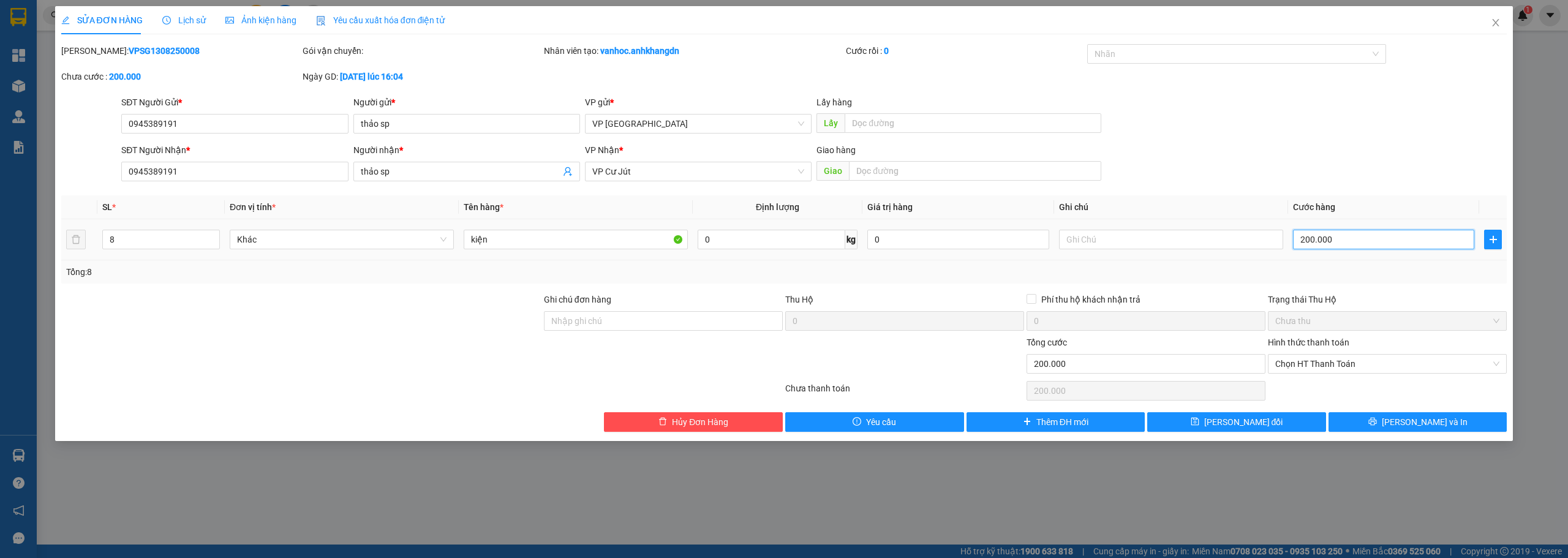
click at [1353, 245] on input "200.000" at bounding box center [1384, 239] width 182 height 20
type input "4"
type input "40"
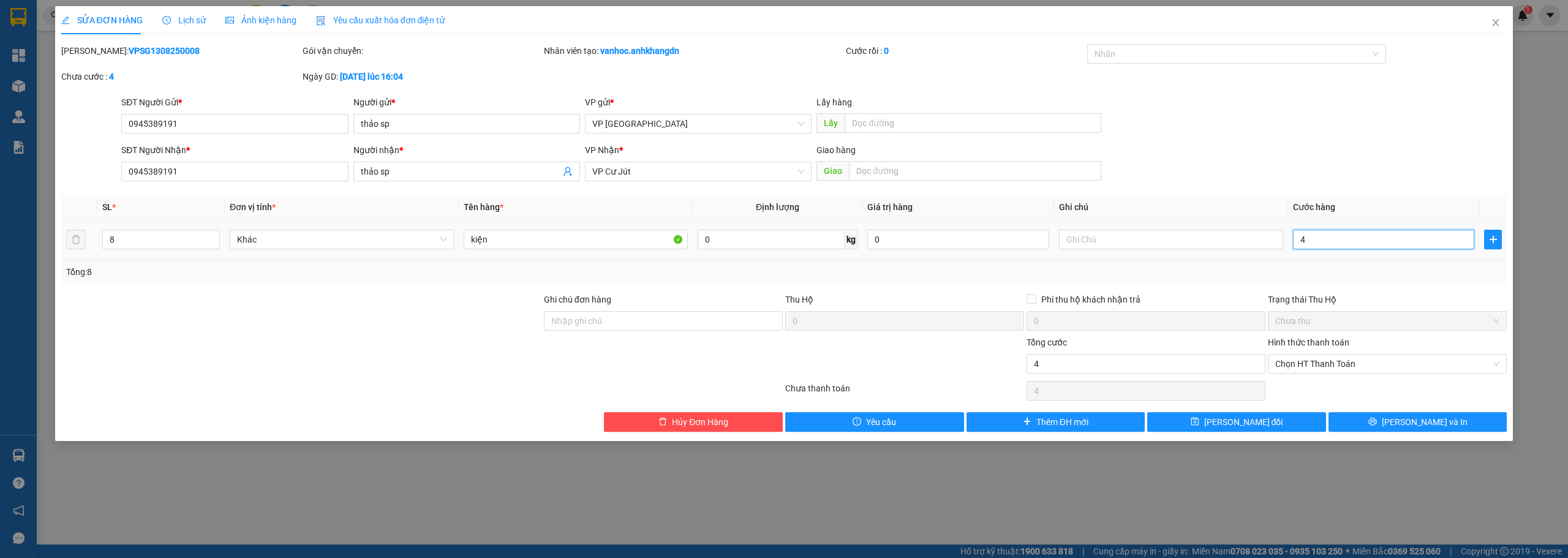
type input "40"
type input "400"
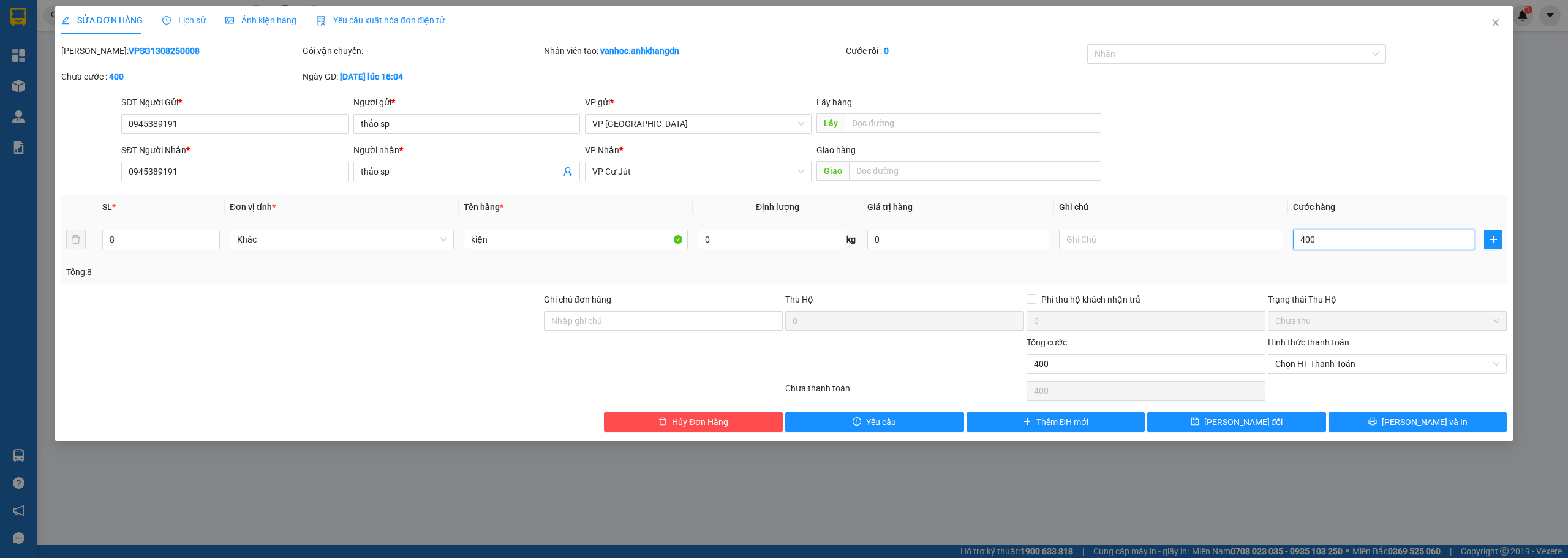
type input "4.000"
type input "40.000"
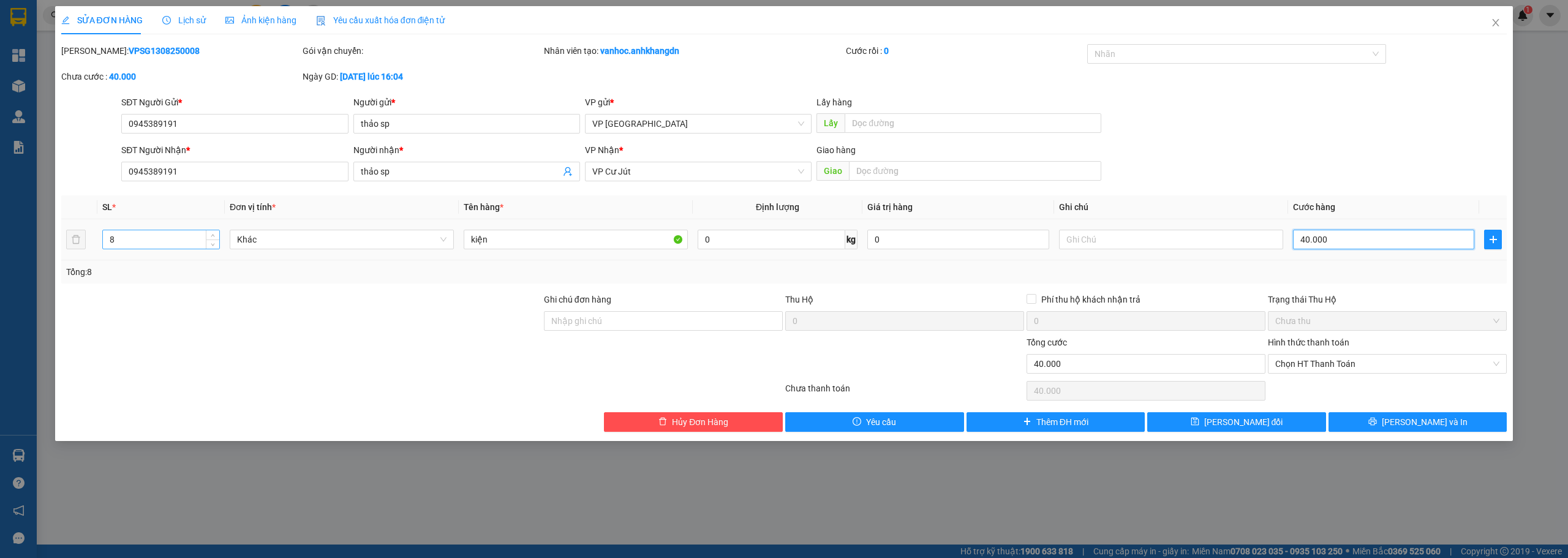
type input "40.000"
click at [133, 241] on input "8" at bounding box center [161, 239] width 117 height 18
type input "1"
drag, startPoint x: 1404, startPoint y: 423, endPoint x: 1418, endPoint y: 447, distance: 27.8
click at [1405, 423] on button "[PERSON_NAME] và In" at bounding box center [1417, 422] width 179 height 20
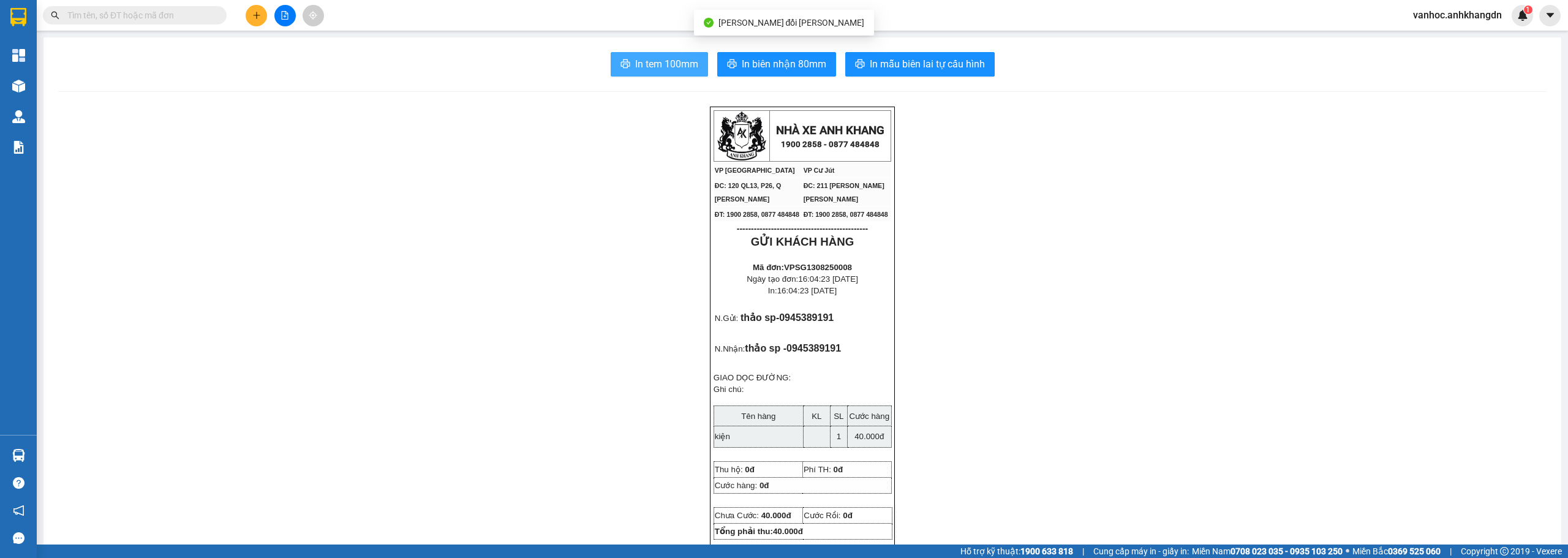
click at [669, 62] on span "In tem 100mm" at bounding box center [666, 63] width 63 height 16
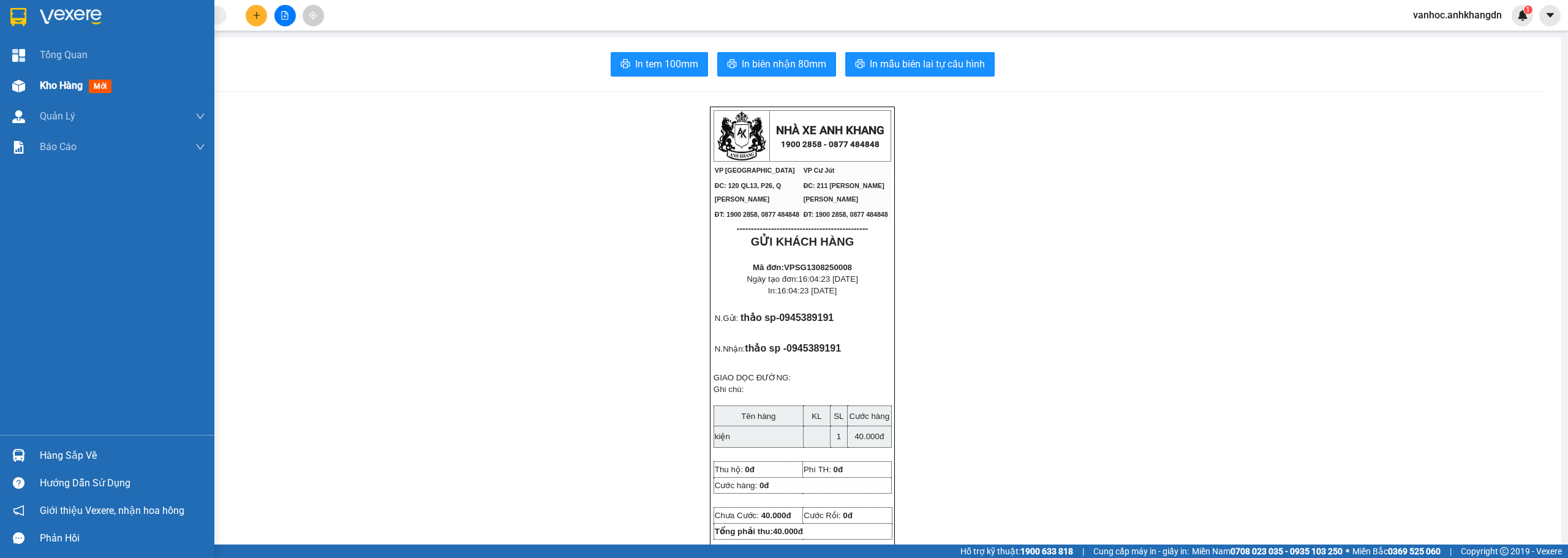
click at [55, 86] on span "Kho hàng" at bounding box center [61, 86] width 43 height 12
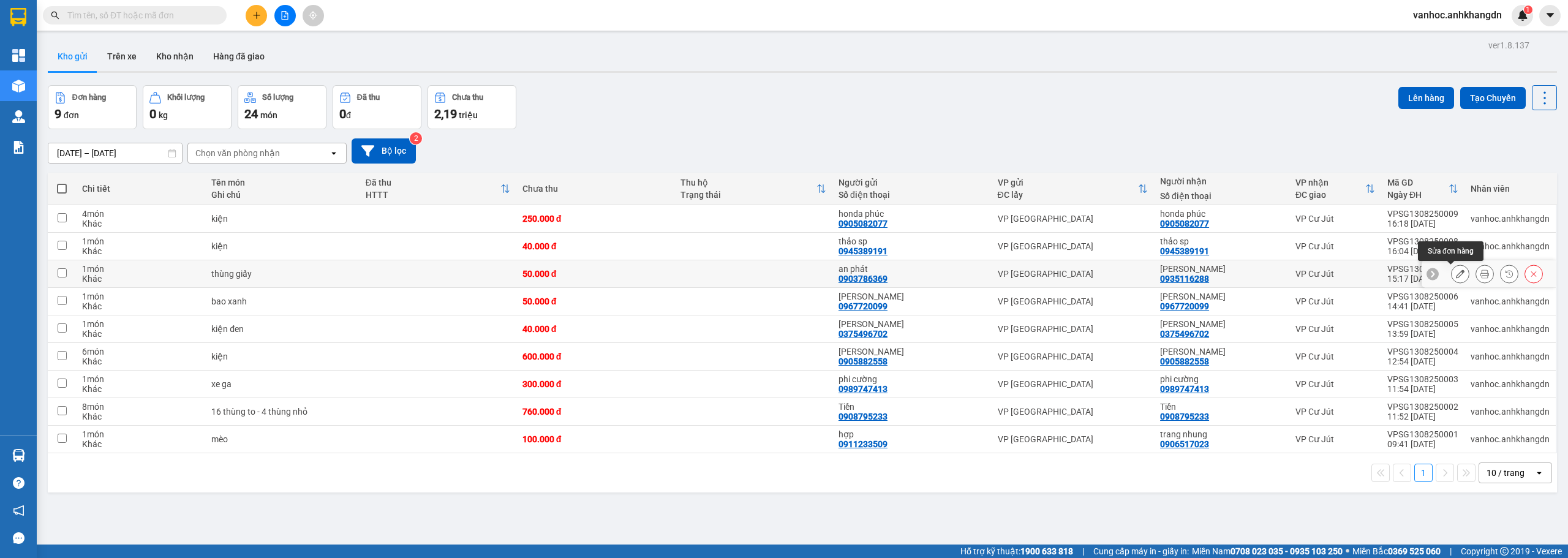
click at [1456, 275] on icon at bounding box center [1460, 274] width 9 height 9
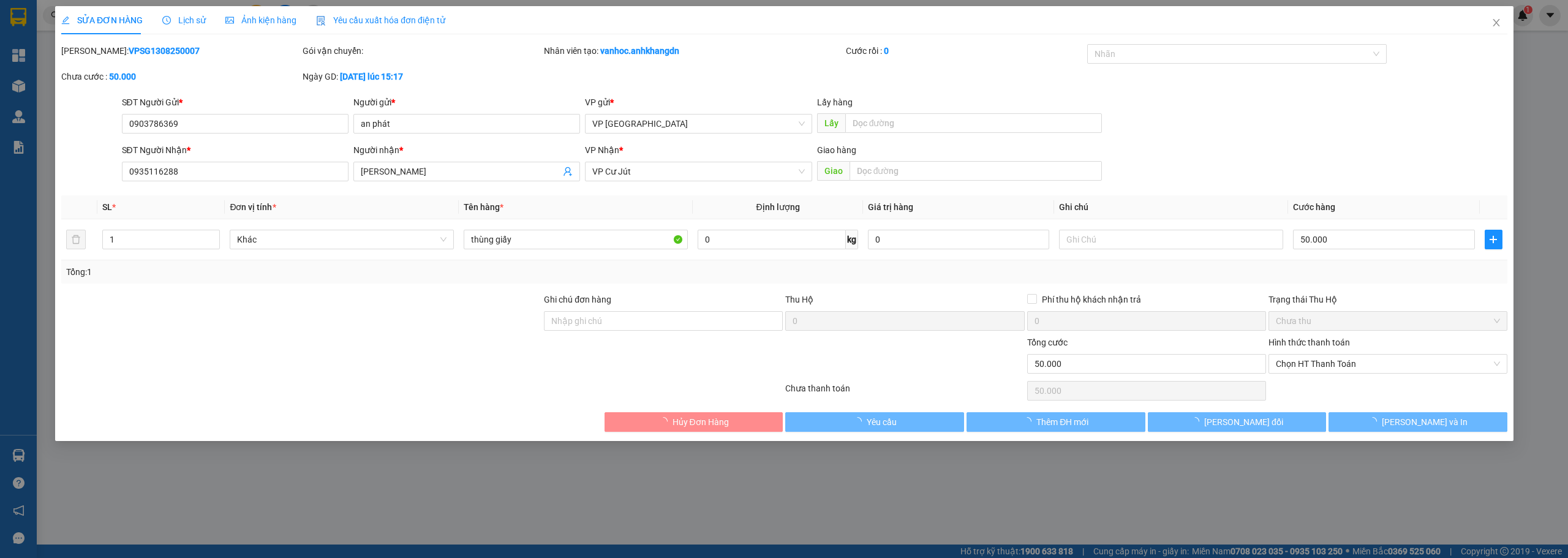
type input "0903786369"
type input "an phát"
type input "0935116288"
type input "[PERSON_NAME]"
type input "50.000"
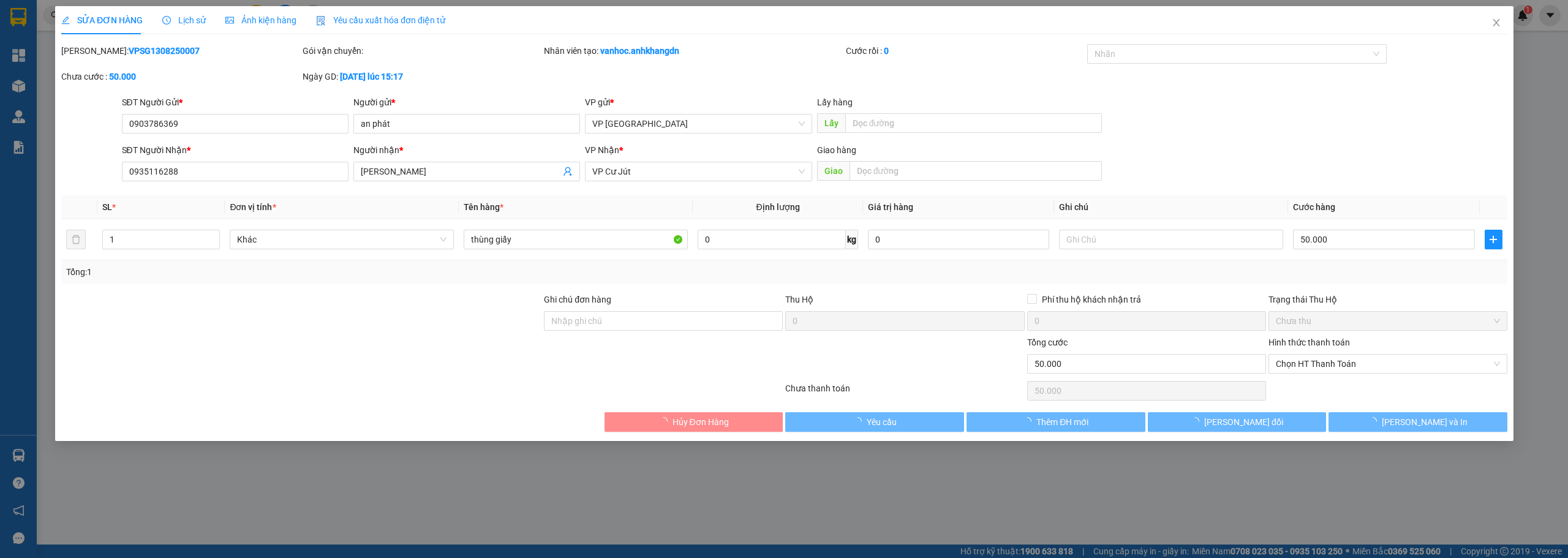
type input "50.000"
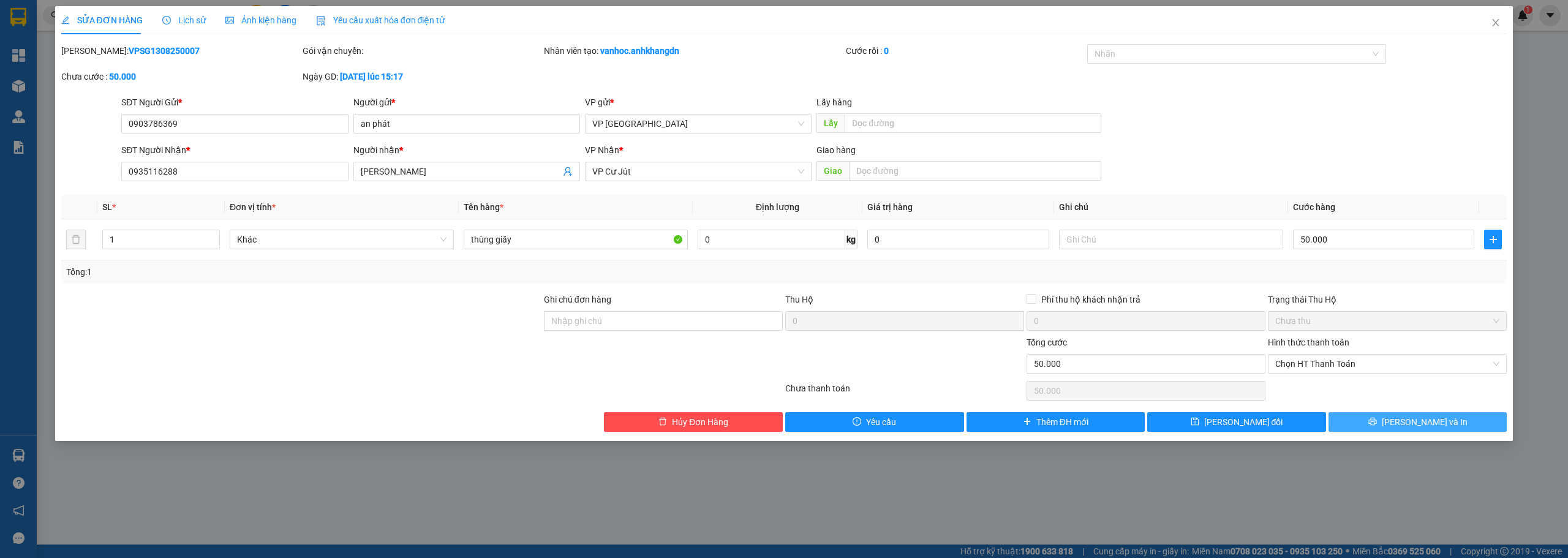
click at [1412, 423] on span "[PERSON_NAME] và In" at bounding box center [1425, 422] width 86 height 13
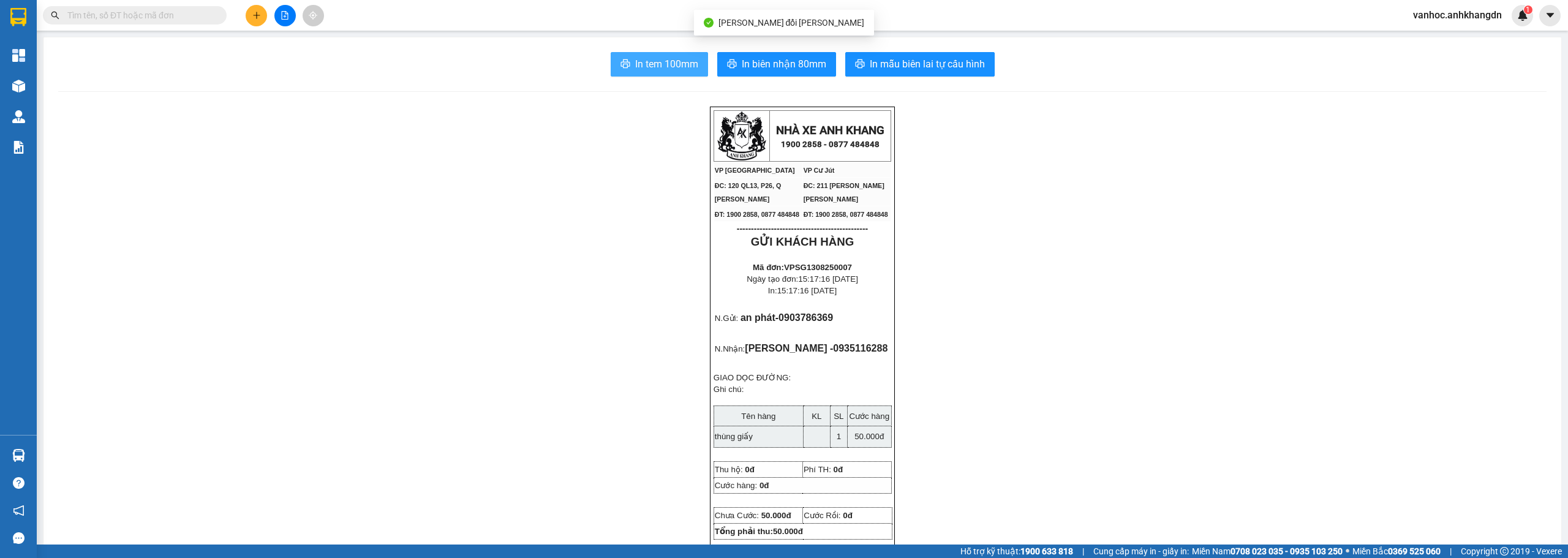
click at [643, 56] on span "In tem 100mm" at bounding box center [666, 63] width 63 height 16
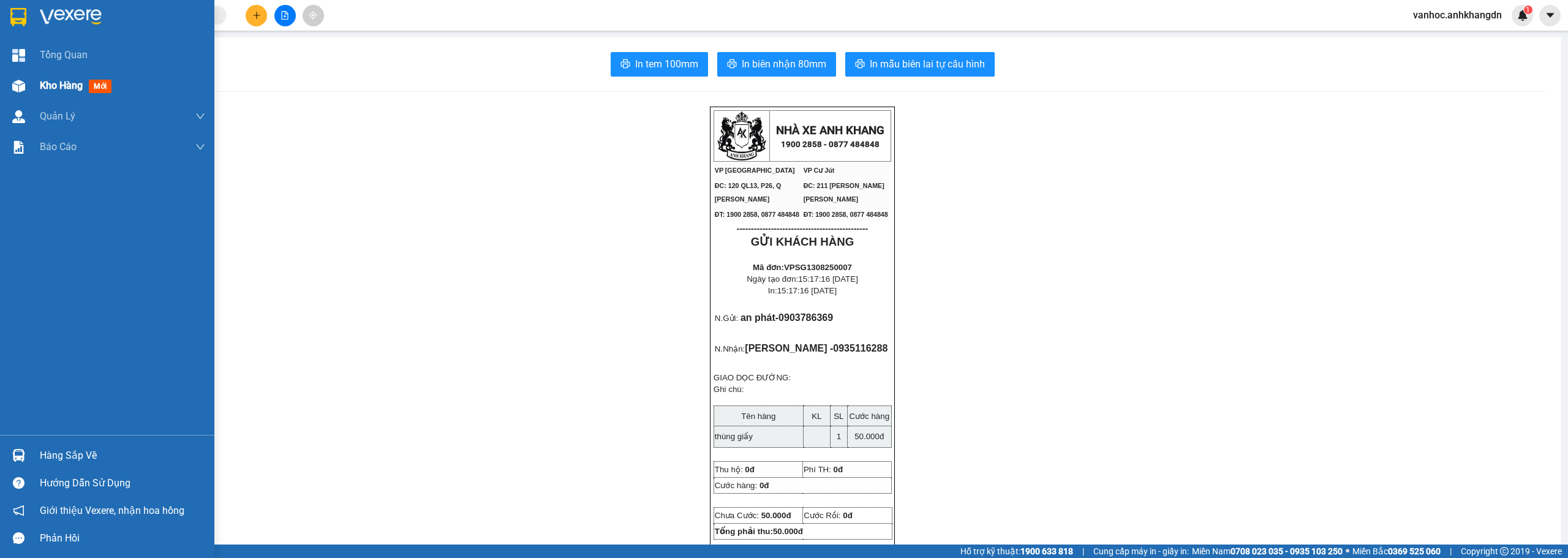
click at [66, 93] on div "Kho hàng mới" at bounding box center [78, 85] width 77 height 16
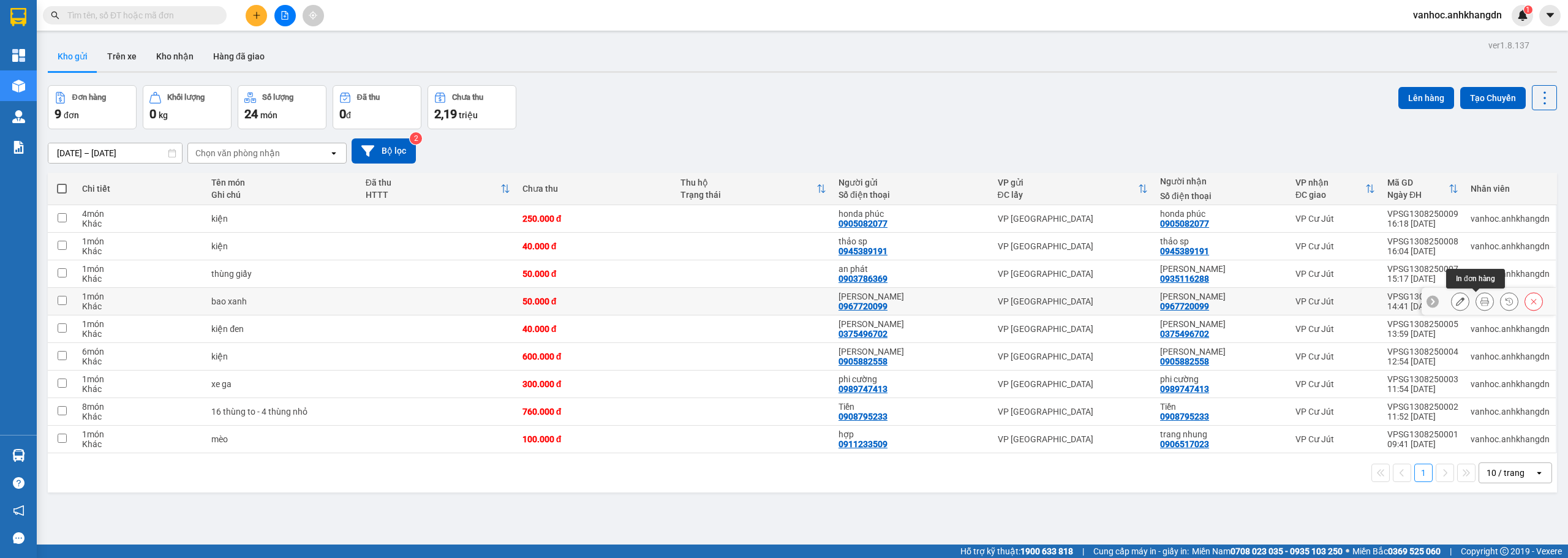
click at [1480, 301] on icon at bounding box center [1485, 302] width 9 height 9
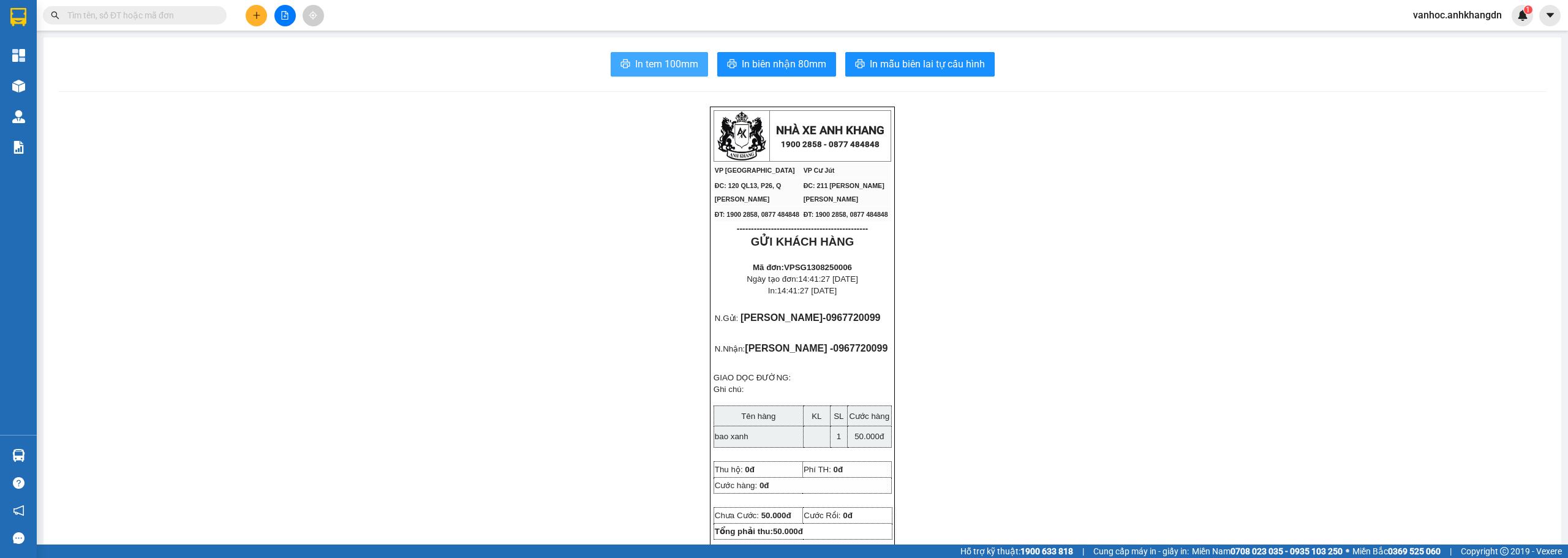
click at [655, 63] on span "In tem 100mm" at bounding box center [666, 63] width 63 height 16
